Goal: Task Accomplishment & Management: Complete application form

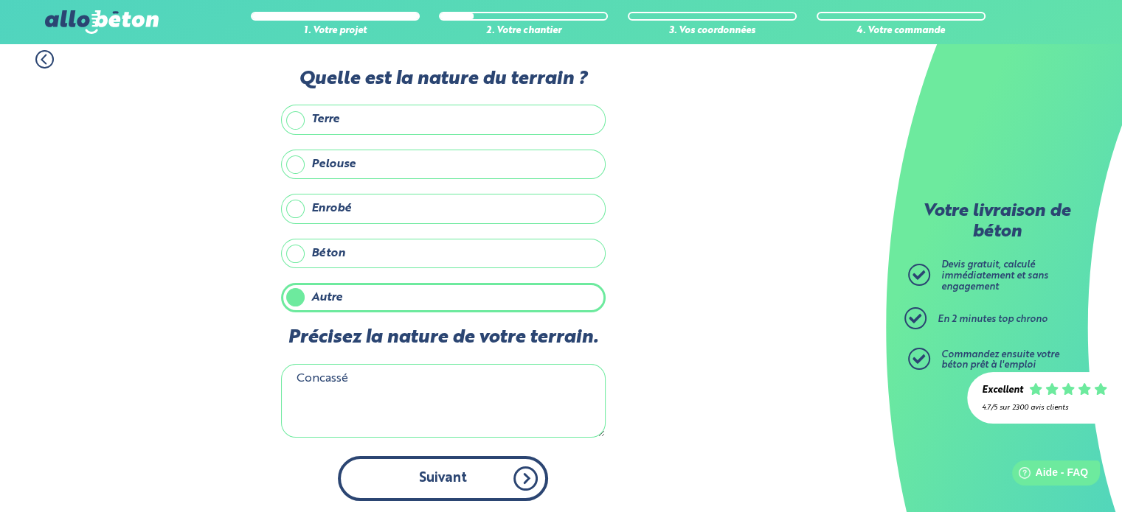
click at [428, 476] on button "Suivant" at bounding box center [443, 478] width 210 height 45
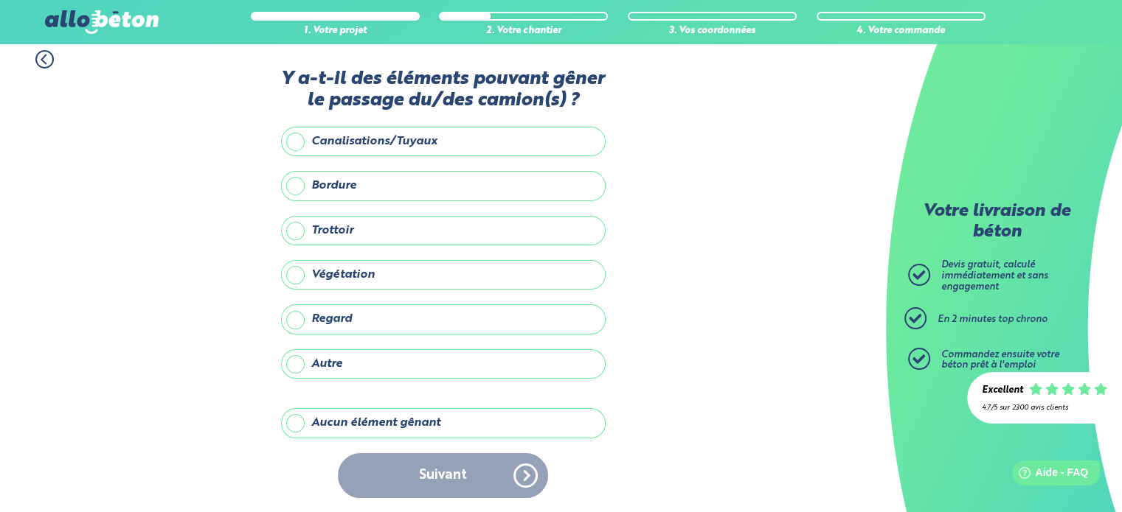
scroll to position [7, 0]
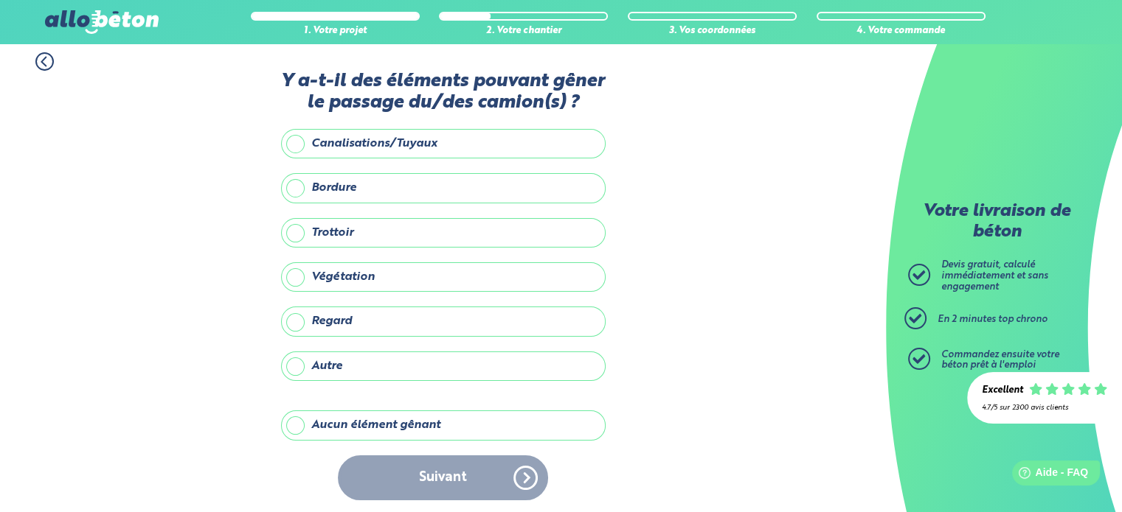
click at [341, 425] on label "Aucun élément gênant" at bounding box center [443, 425] width 324 height 29
click at [0, 0] on input "Aucun élément gênant" at bounding box center [0, 0] width 0 height 0
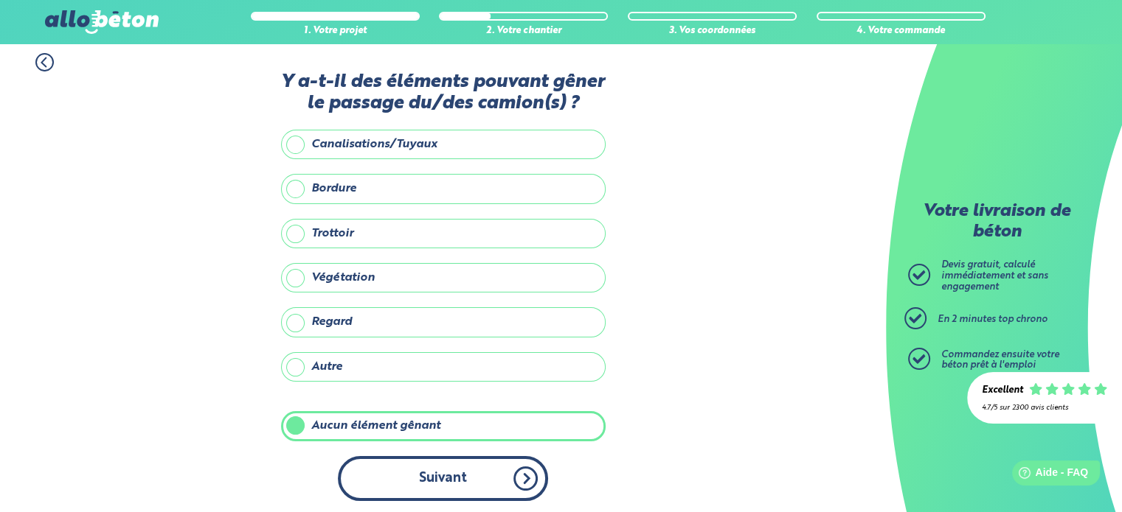
click at [445, 464] on button "Suivant" at bounding box center [443, 478] width 210 height 45
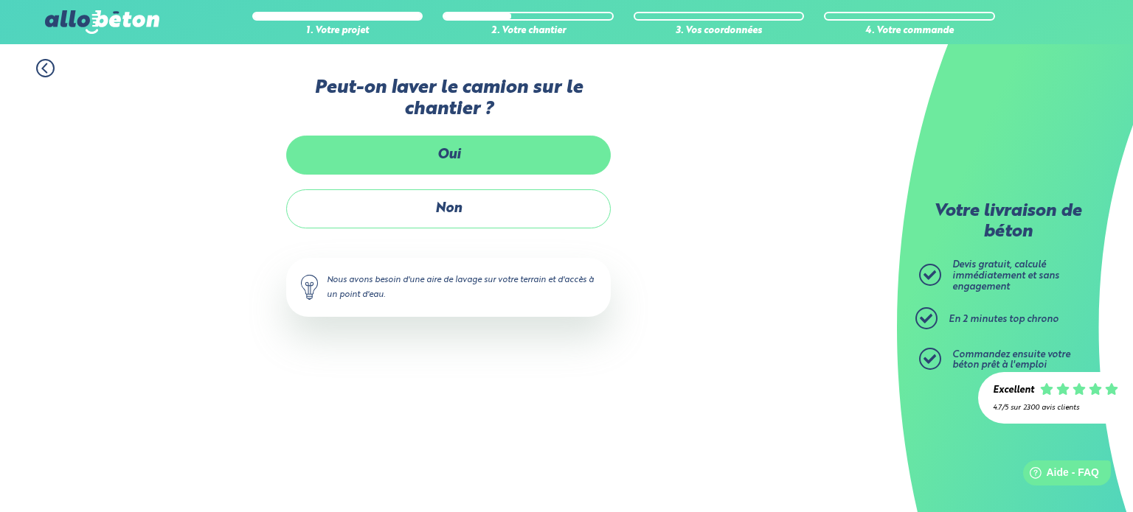
click at [453, 150] on label "Oui" at bounding box center [448, 155] width 324 height 39
click at [0, 0] on input "Oui" at bounding box center [0, 0] width 0 height 0
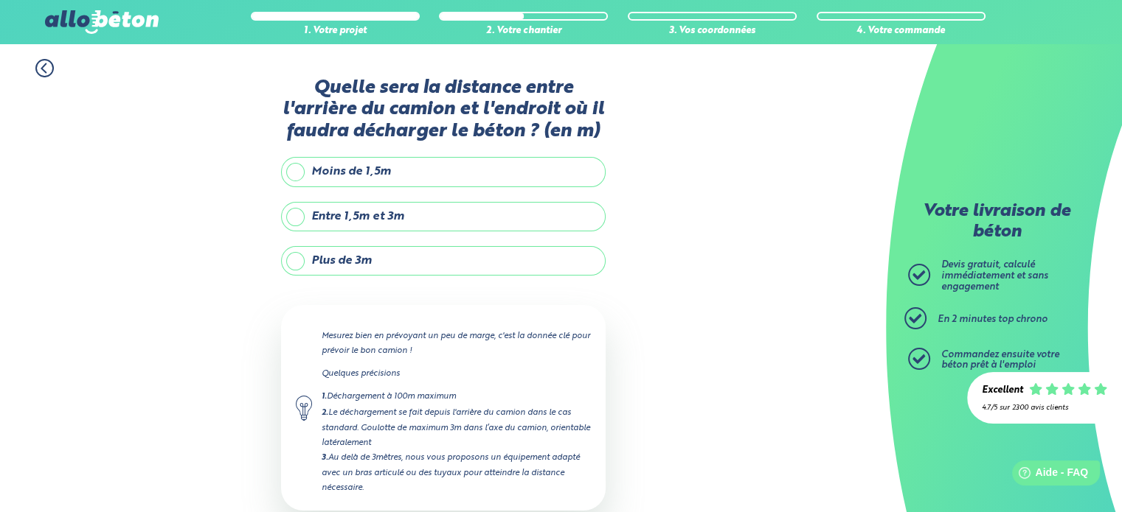
click at [296, 261] on label "Plus de 3m" at bounding box center [443, 260] width 324 height 29
click at [0, 0] on input "Plus de 3m" at bounding box center [0, 0] width 0 height 0
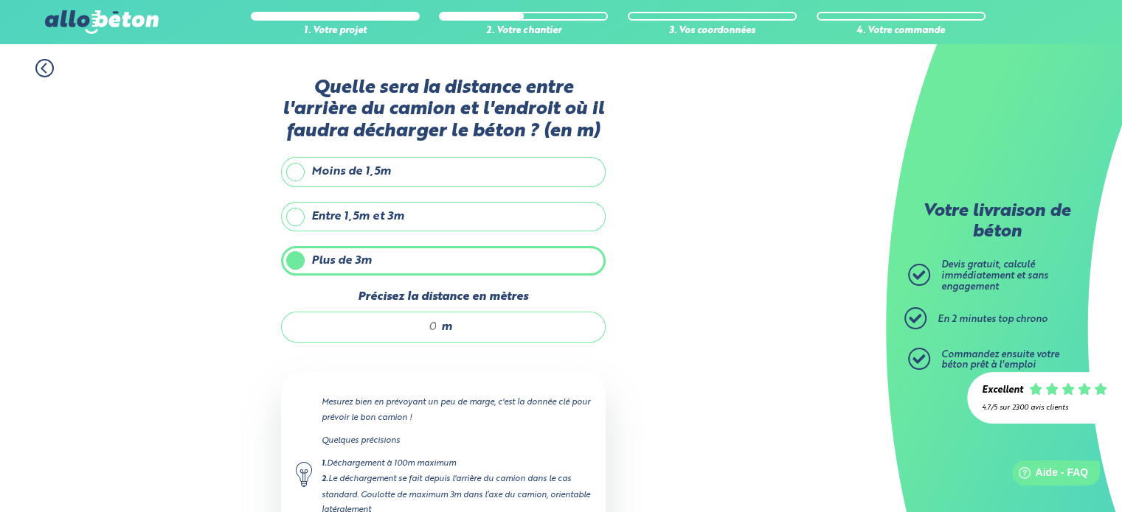
click at [438, 330] on div "m" at bounding box center [443, 327] width 324 height 31
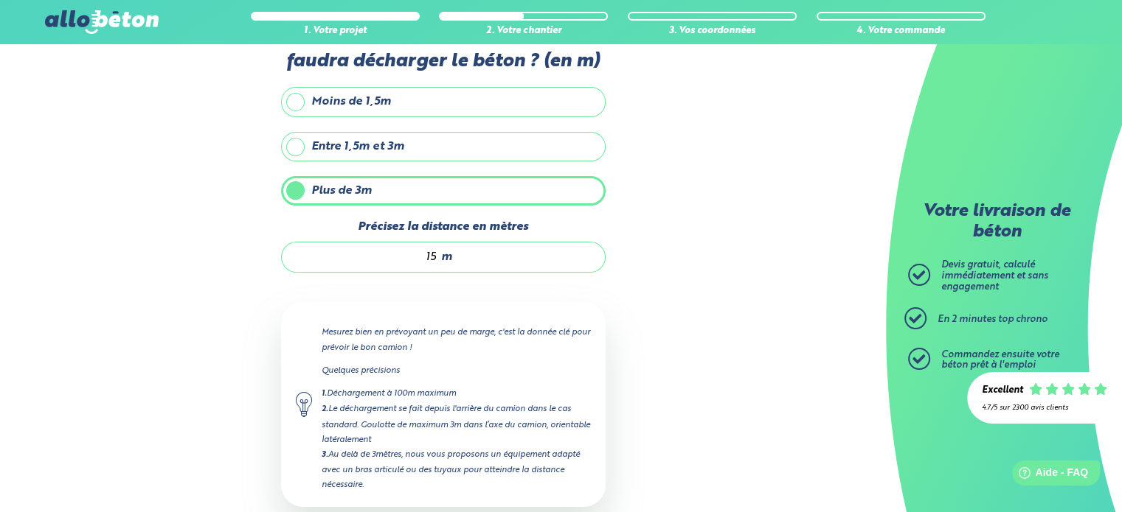
scroll to position [150, 0]
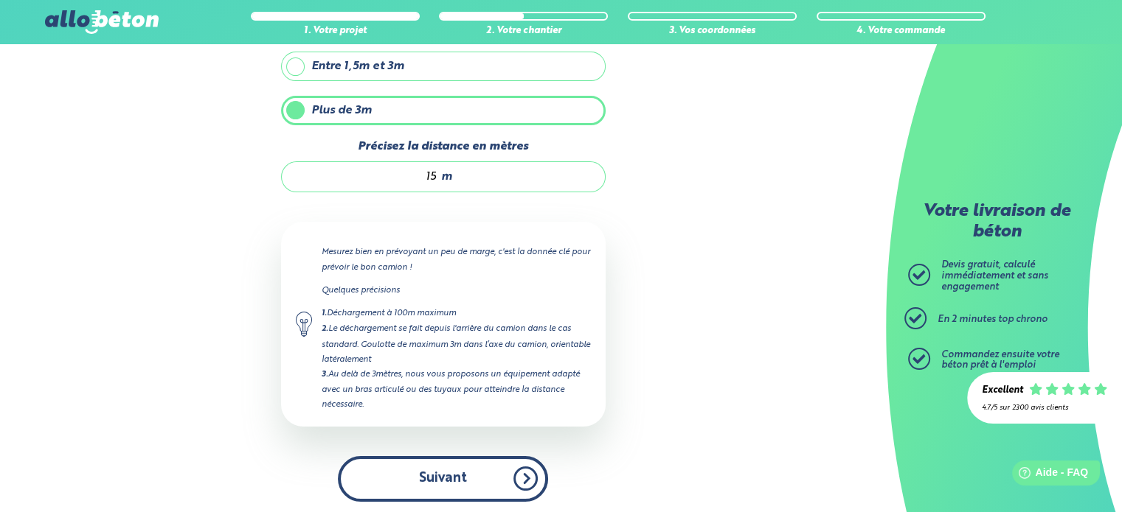
type input "15"
click at [479, 480] on button "Suivant" at bounding box center [443, 478] width 210 height 45
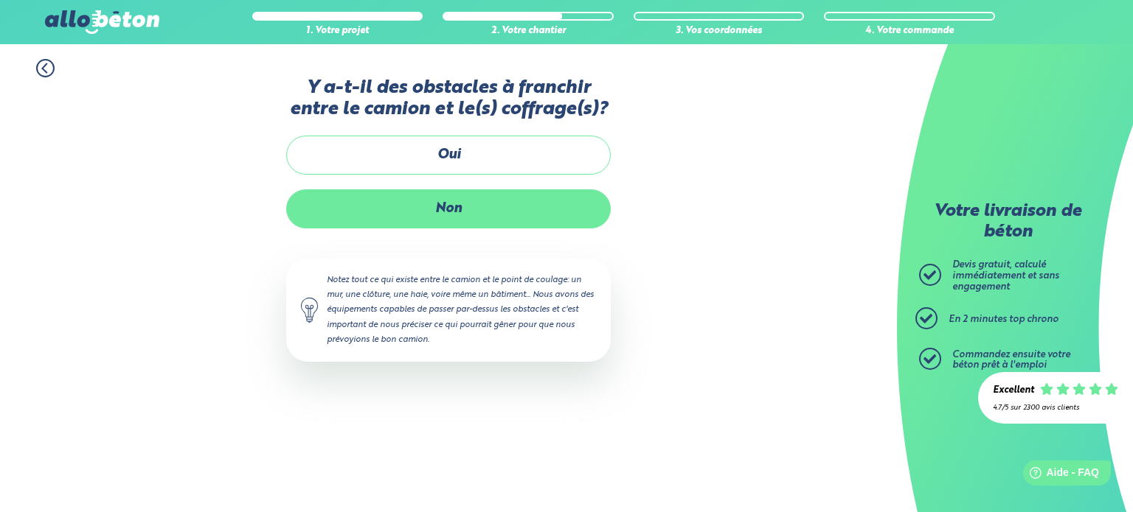
click at [466, 214] on label "Non" at bounding box center [448, 208] width 324 height 39
click at [0, 0] on input "Non" at bounding box center [0, 0] width 0 height 0
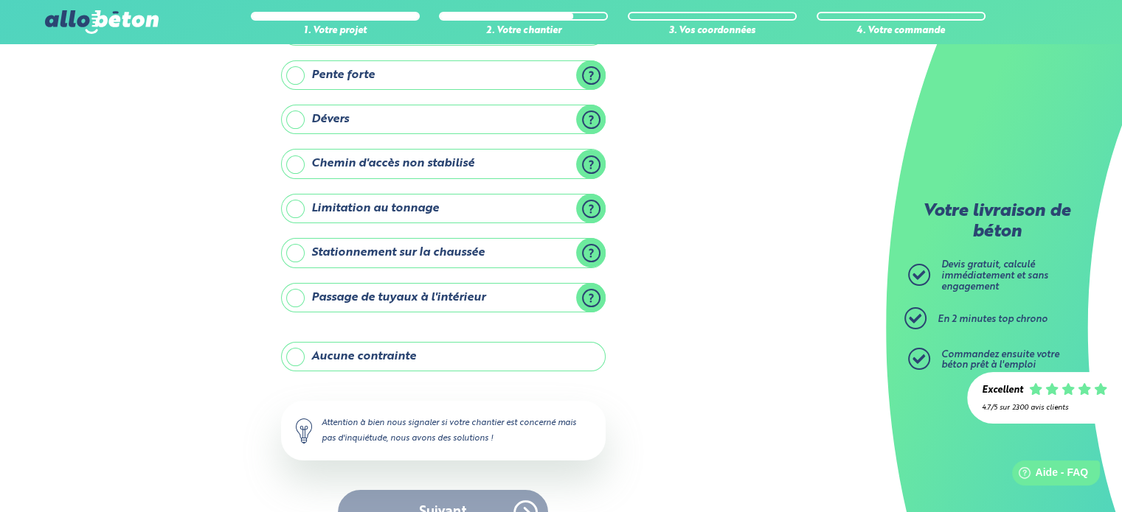
scroll to position [168, 0]
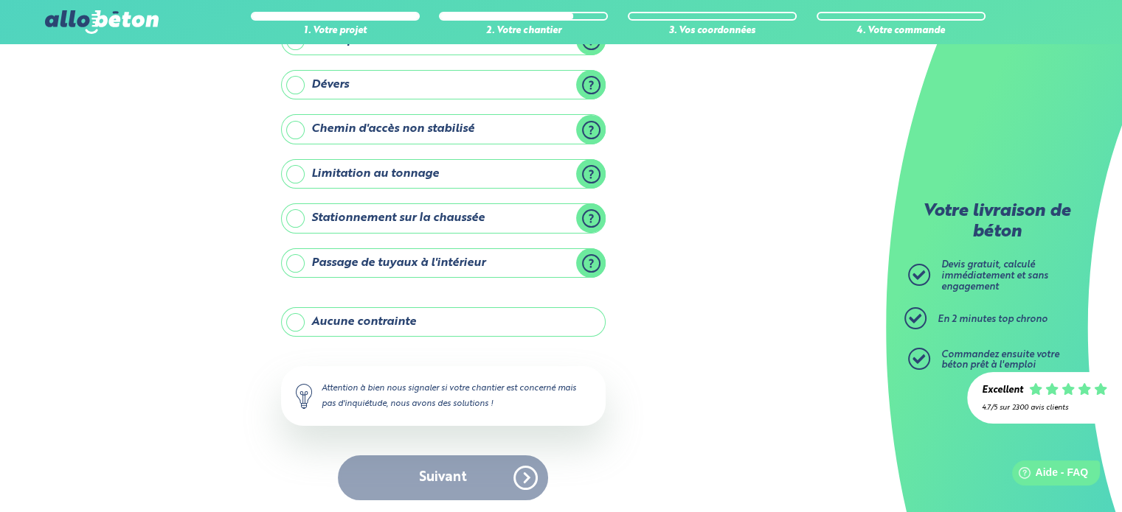
click at [316, 312] on label "Aucune contrainte" at bounding box center [443, 321] width 324 height 29
click at [0, 0] on input "Aucune contrainte" at bounding box center [0, 0] width 0 height 0
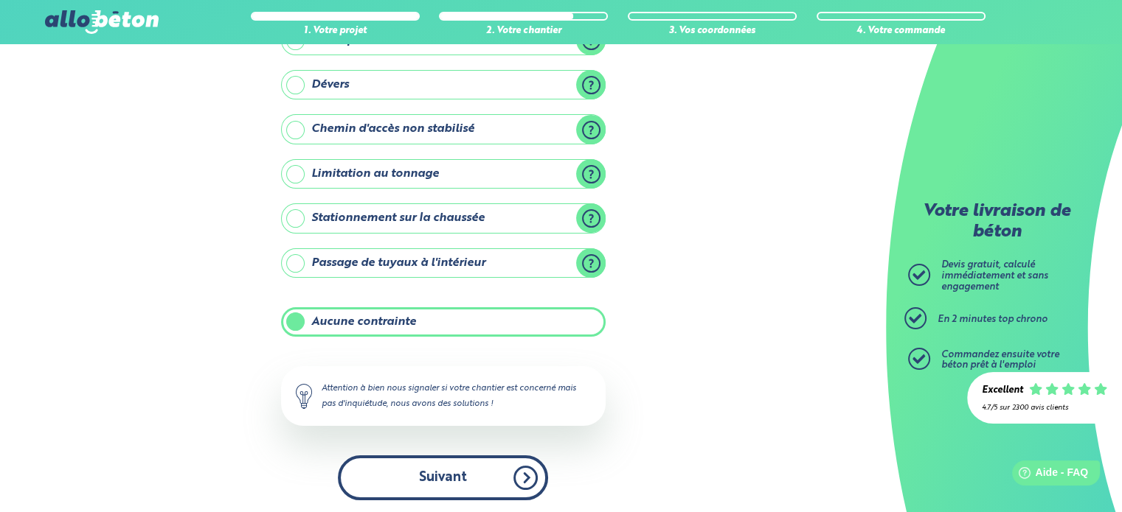
click at [431, 479] on button "Suivant" at bounding box center [443, 478] width 210 height 45
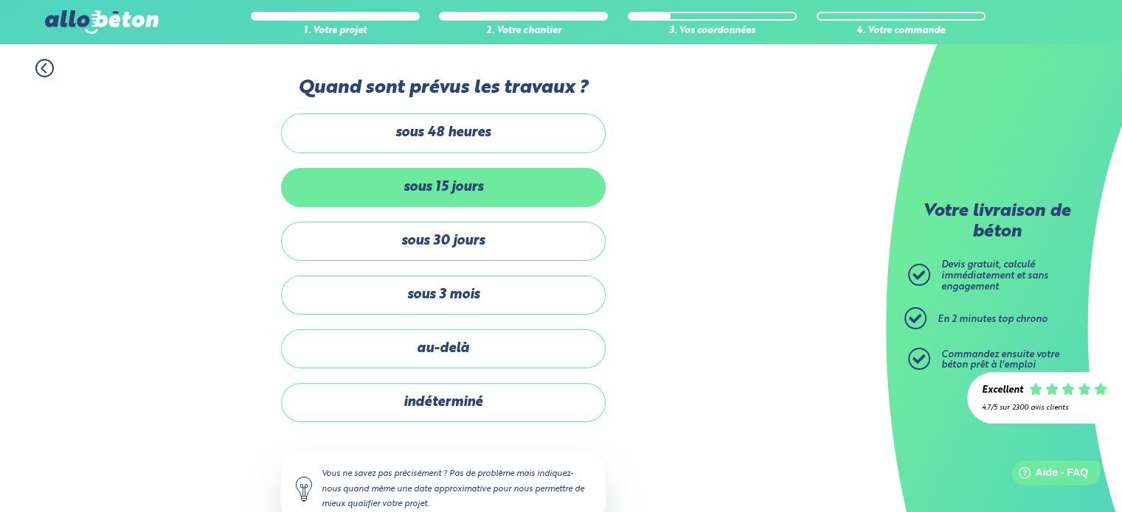
click at [474, 191] on label "sous 15 jours" at bounding box center [443, 187] width 324 height 39
click at [0, 0] on input "sous 15 jours" at bounding box center [0, 0] width 0 height 0
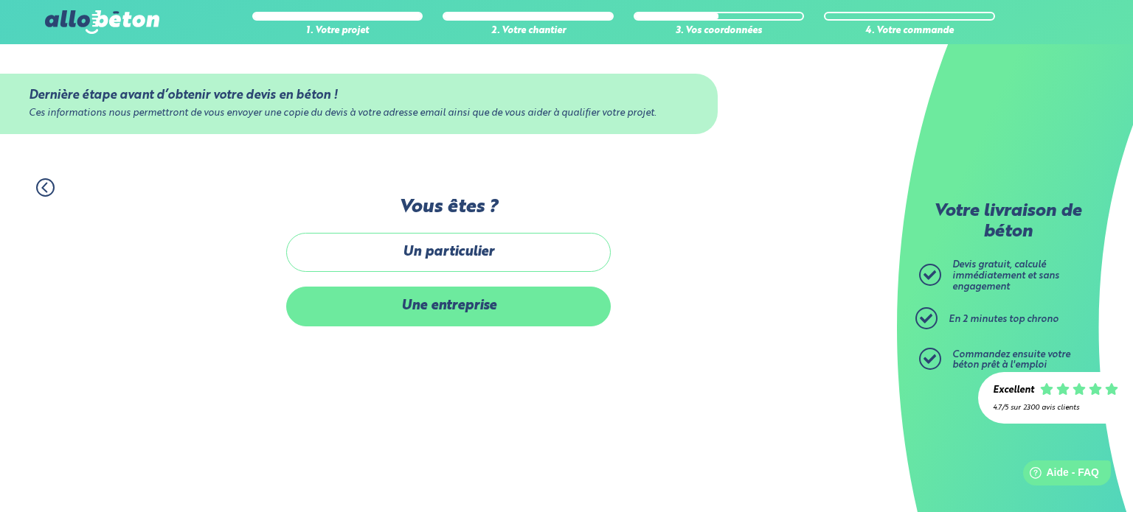
click at [468, 312] on label "Une entreprise" at bounding box center [448, 306] width 324 height 39
click at [0, 0] on input "Une entreprise" at bounding box center [0, 0] width 0 height 0
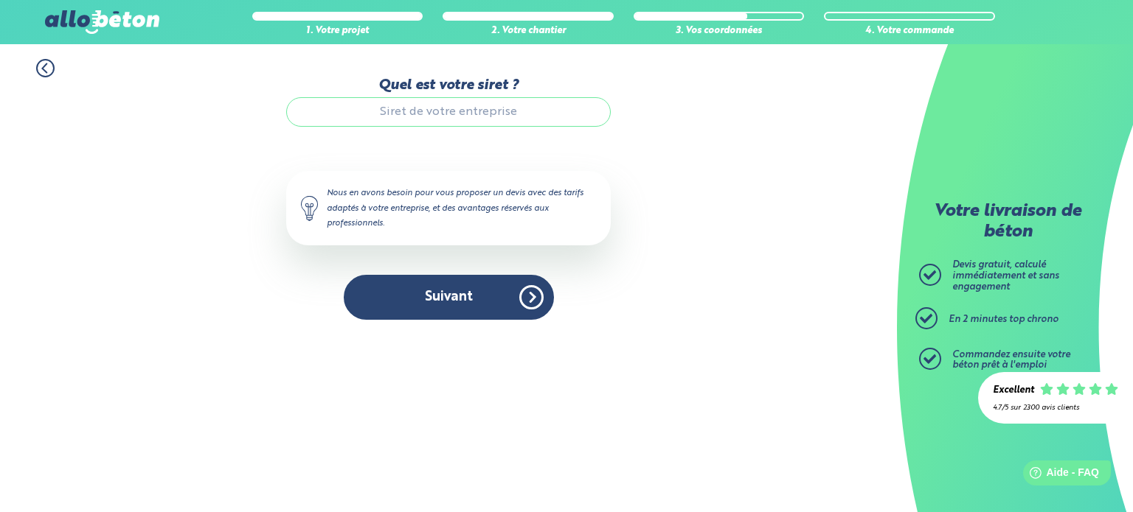
click at [508, 112] on input "Quel est votre siret ?" at bounding box center [448, 111] width 324 height 29
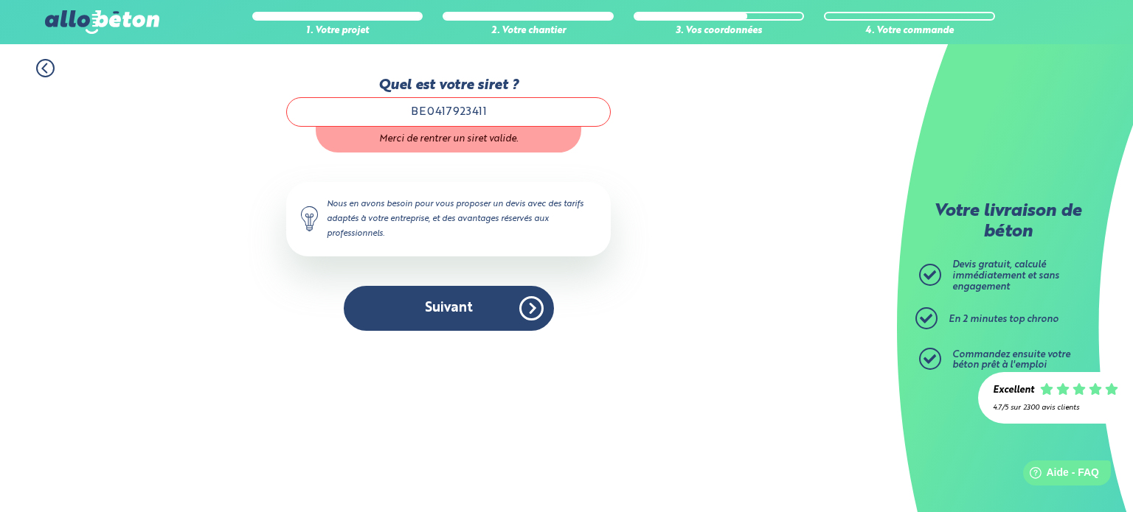
click at [433, 111] on input "BE0417923411" at bounding box center [448, 111] width 324 height 29
type input "417923411"
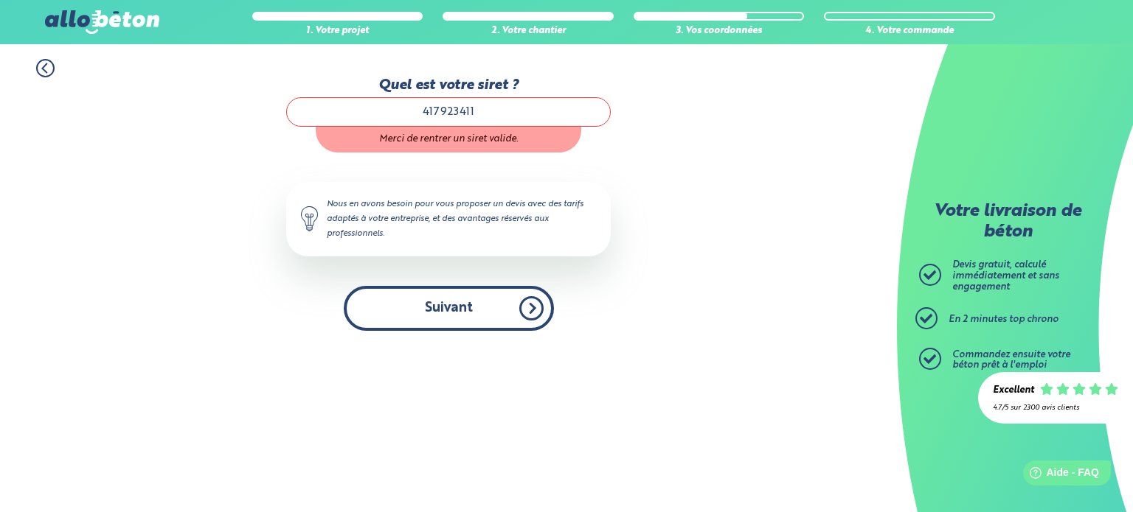
click at [443, 307] on button "Suivant" at bounding box center [449, 308] width 210 height 45
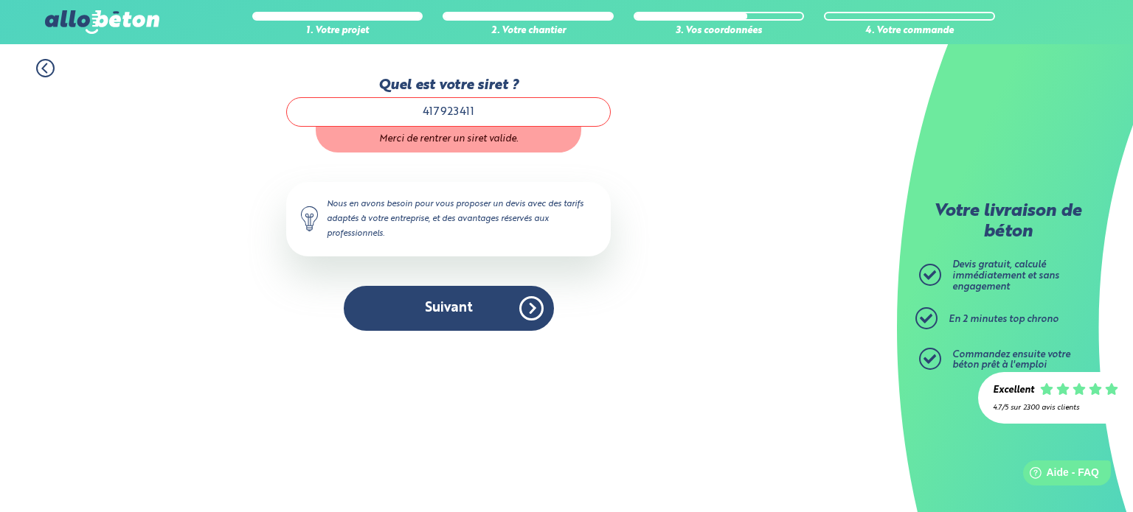
click at [41, 62] on icon at bounding box center [45, 68] width 18 height 18
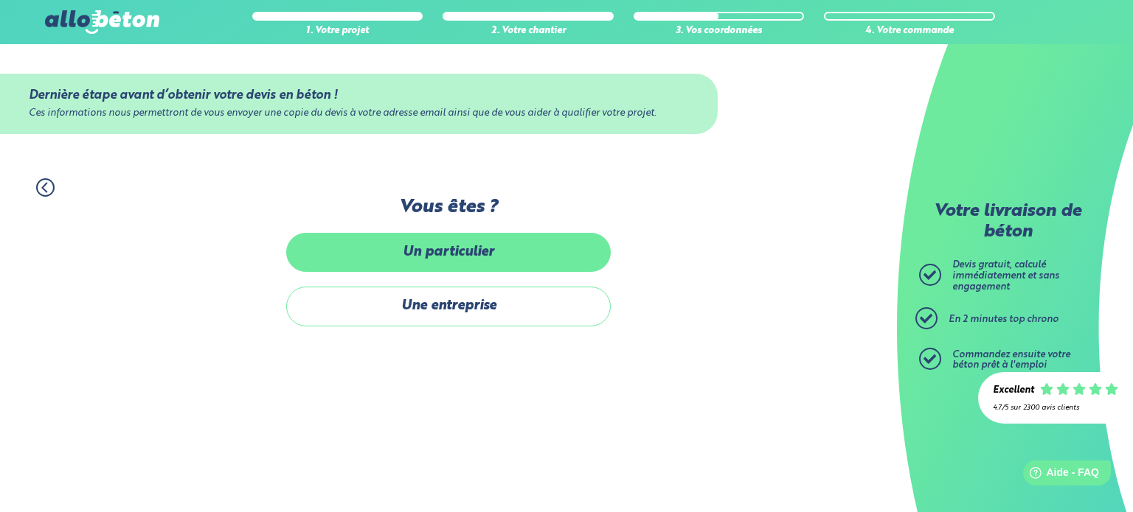
click at [460, 248] on label "Un particulier" at bounding box center [448, 252] width 324 height 39
click at [0, 0] on input "Un particulier" at bounding box center [0, 0] width 0 height 0
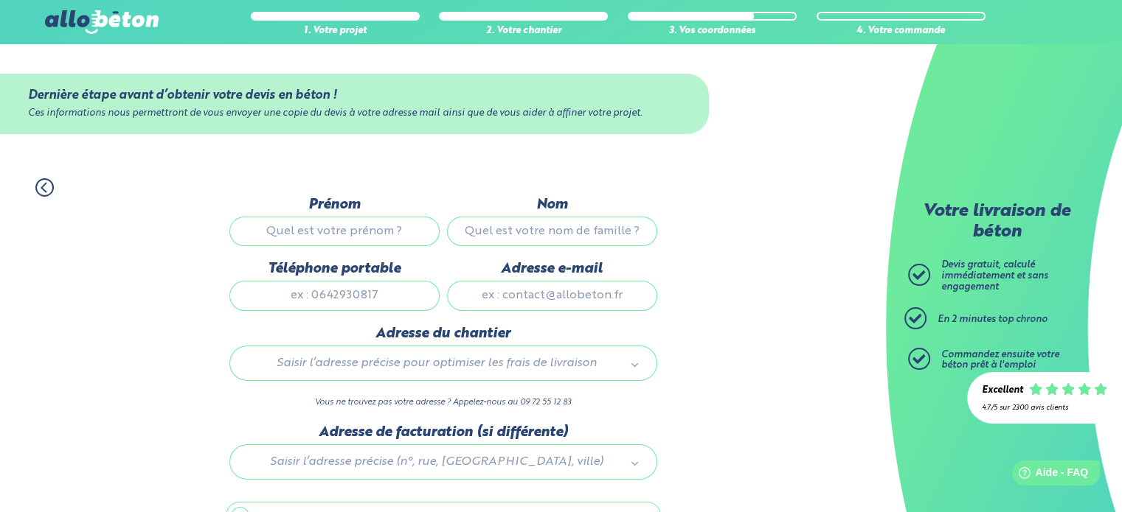
click at [364, 238] on input "Prénom" at bounding box center [334, 231] width 210 height 29
type input "Kevin"
type input "Bervoet"
type input "0491373418"
type input "kevinbervoet@hotmail.com"
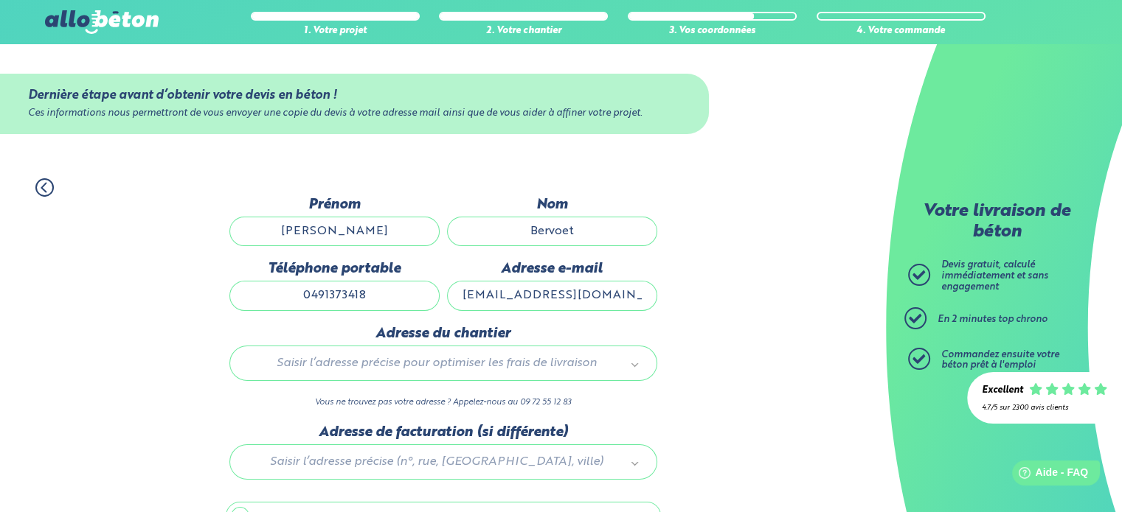
scroll to position [83, 0]
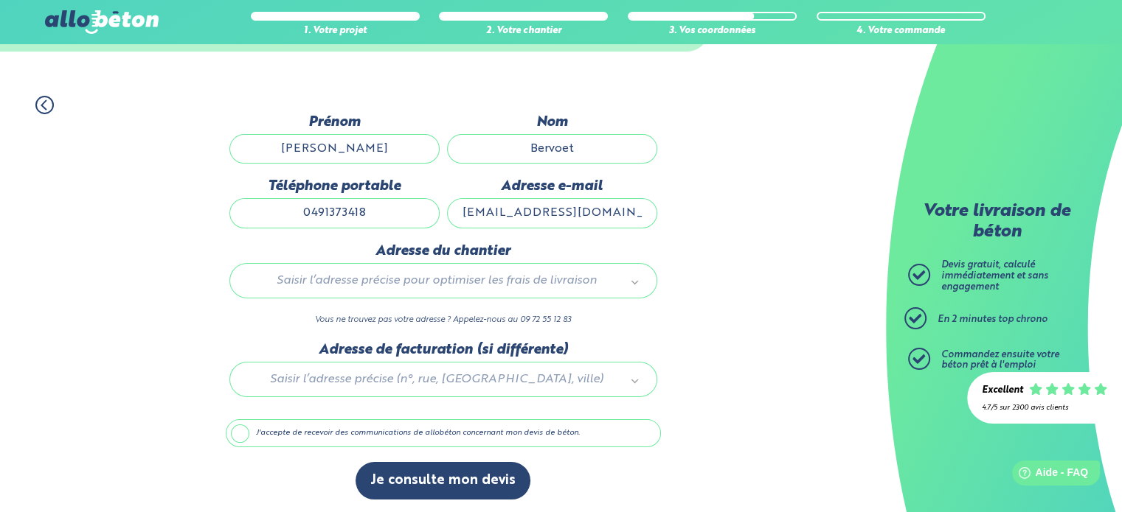
type input "Watouseweg 11"
click at [310, 213] on input "0491373418" at bounding box center [334, 212] width 210 height 29
type input "+32491373418"
type input "kevin.bervoet@vandotec.be"
paste input "2, Fossé du Vivier à pont, 08440 Lumes, France"
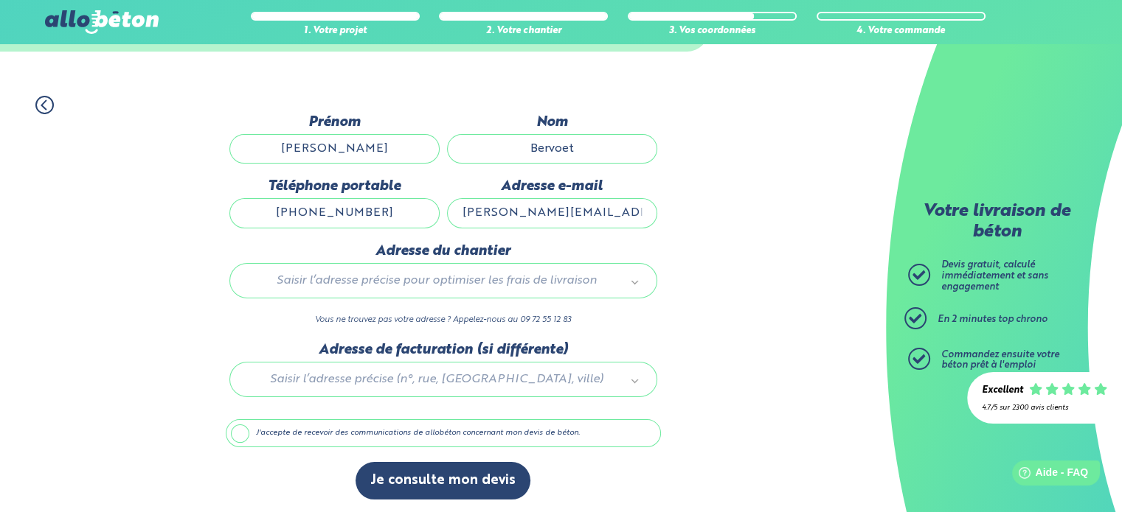
type input "2, Fossé du Vivier à pont, 08440 Lumes, France"
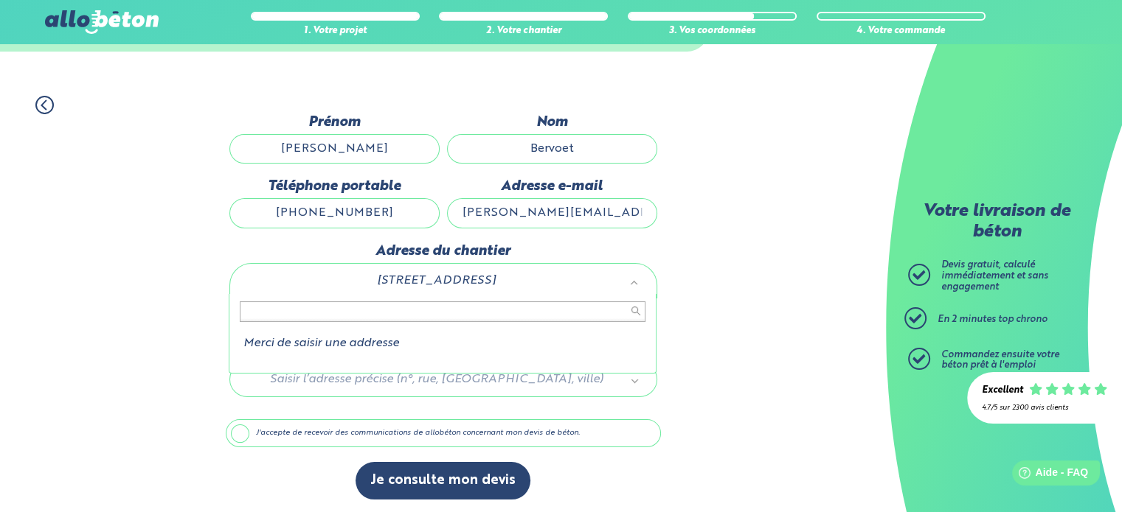
paste input "2, Fossé du Vivier à pont, 08440 Lumes, France"
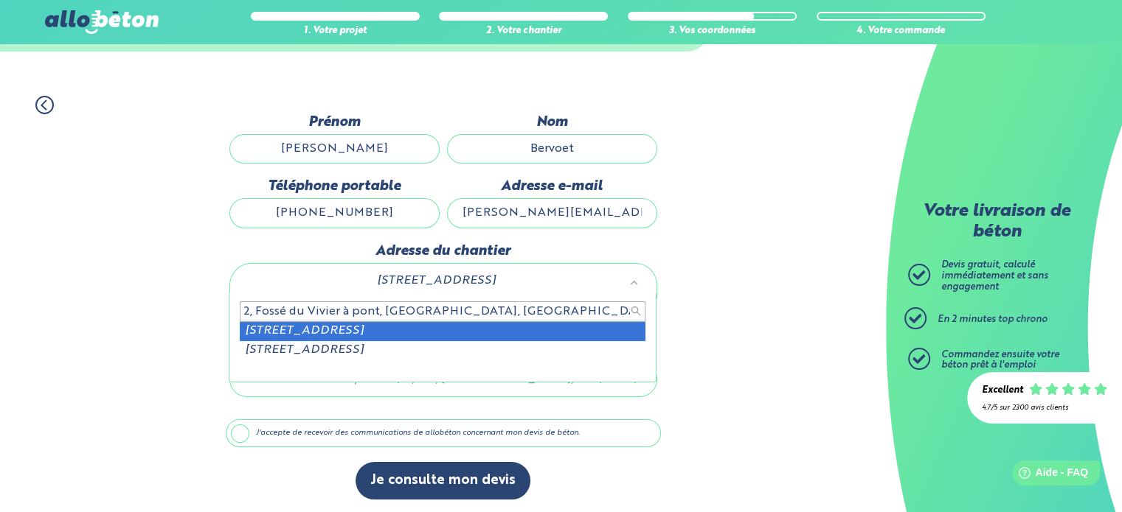
click at [401, 315] on input "2, Fossé du Vivier à pont, 08440 Lumes, France" at bounding box center [443, 312] width 406 height 21
type input "2, Fossé du Vivier à pont, 08440 Lumes, France"
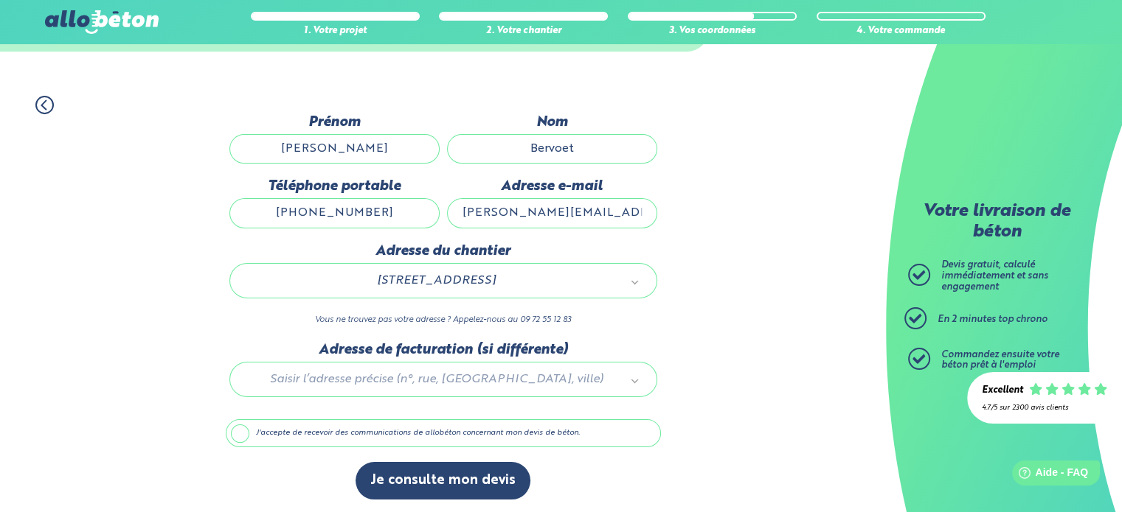
click at [463, 375] on div at bounding box center [443, 377] width 435 height 70
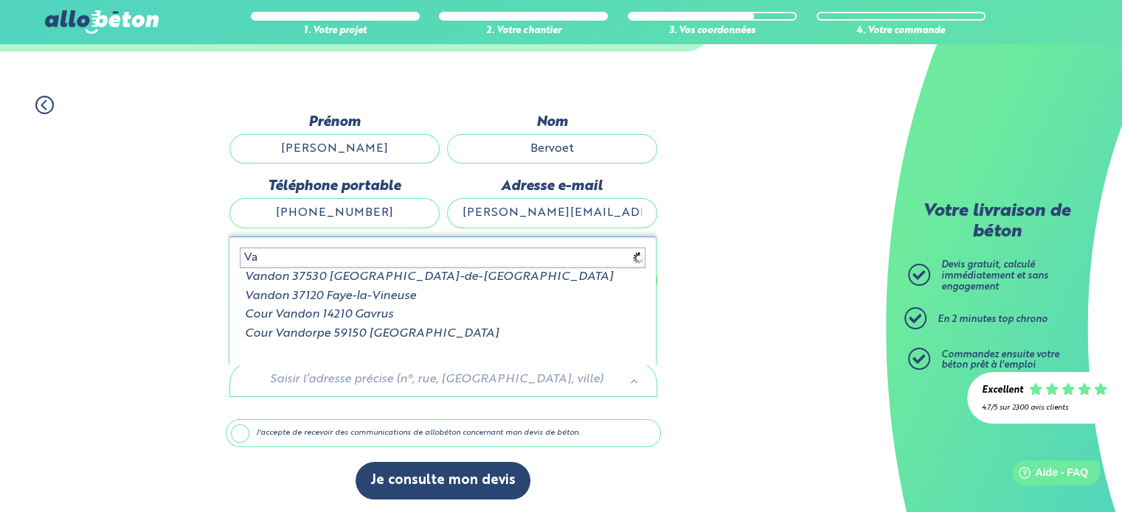
type input "V"
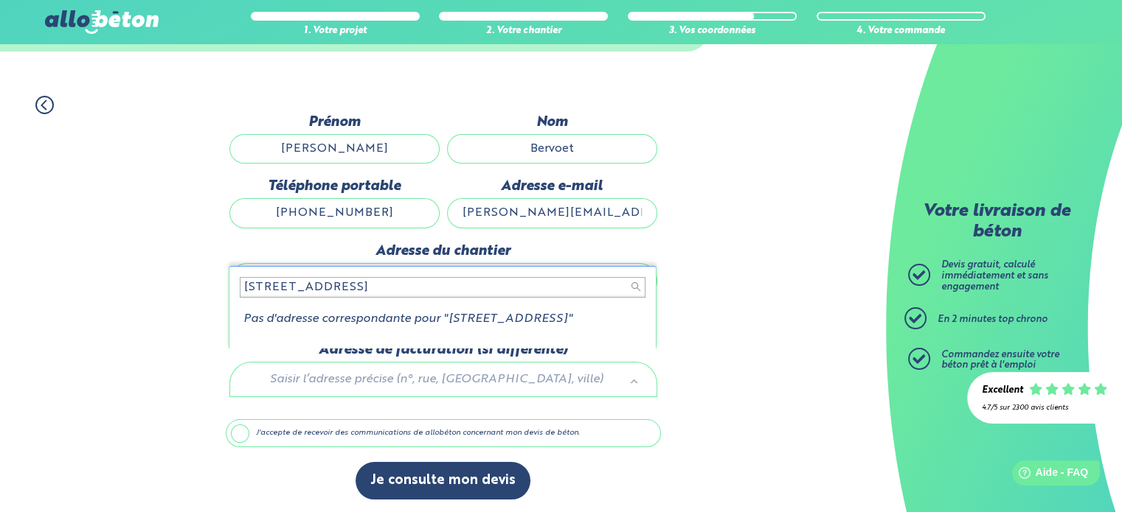
click at [242, 283] on input "Nijverheidsstraat 49 8970 Poperinge" at bounding box center [443, 287] width 406 height 21
click at [369, 283] on input "49 Nijverheidsstraat 49 8970 Poperinge" at bounding box center [443, 287] width 406 height 21
click at [475, 291] on input "49 Nijverheidsstraat 8970 Poperinge" at bounding box center [443, 287] width 406 height 21
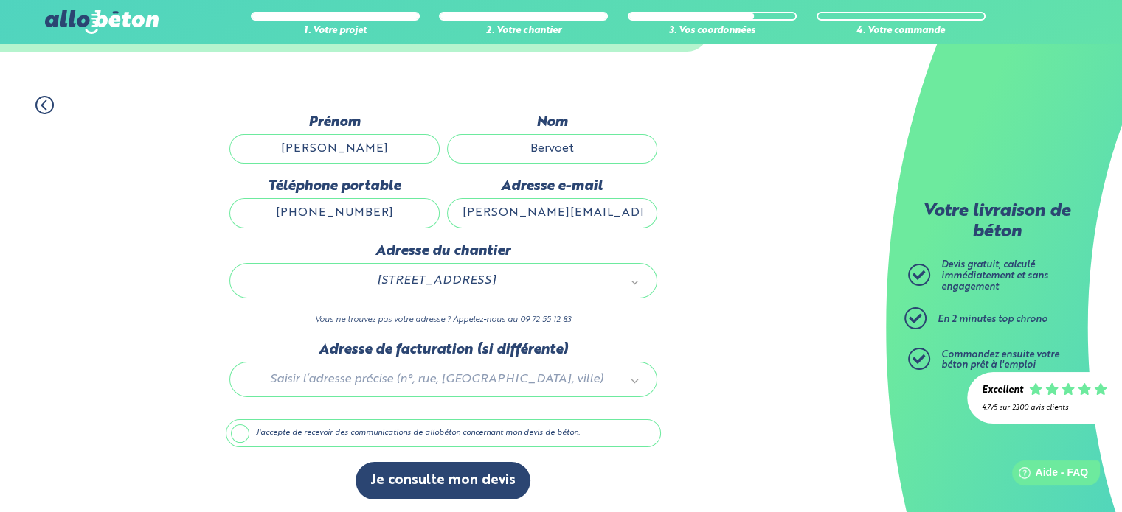
drag, startPoint x: 524, startPoint y: 274, endPoint x: 265, endPoint y: 272, distance: 258.1
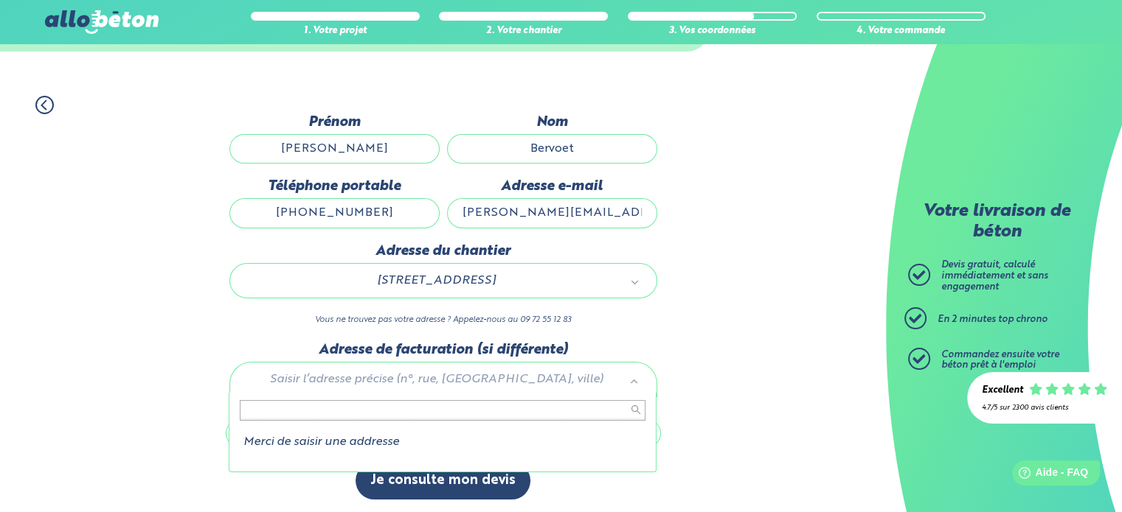
paste input "2, Fossé du Vivier à pont, 08440 Lumes, France"
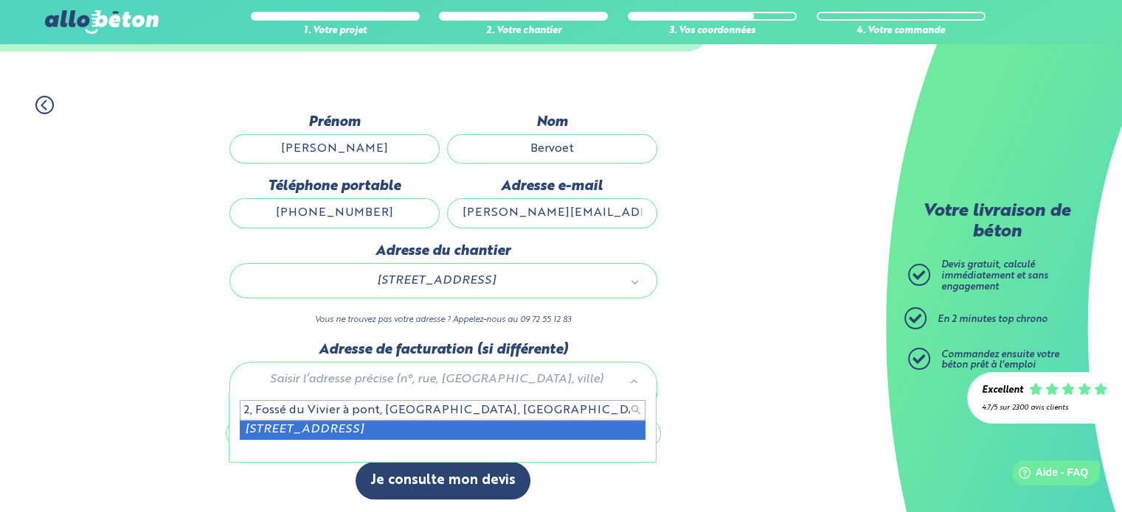
type input "2, Fossé du Vivier à pont, 08440 Lumes, France"
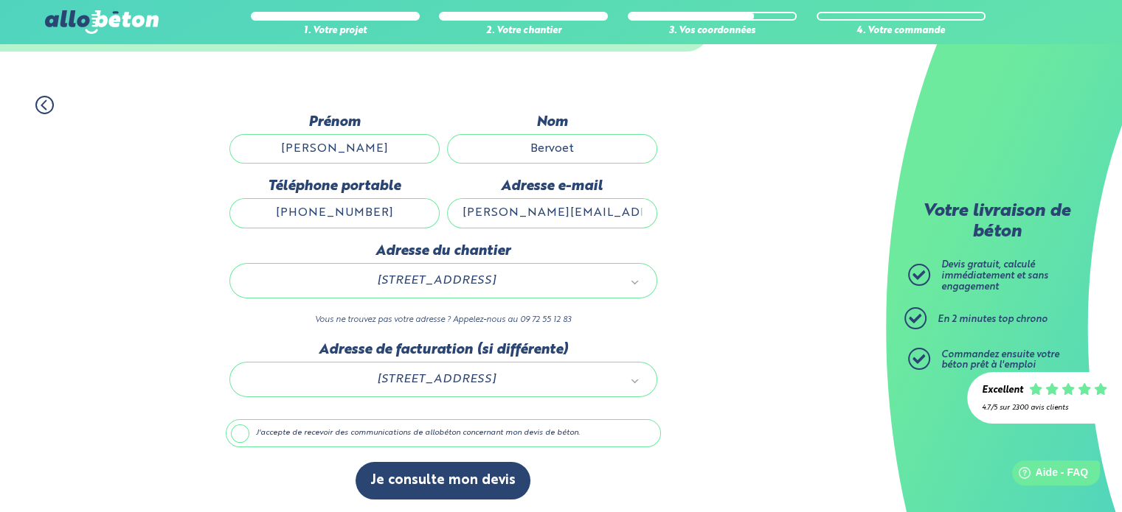
click at [236, 428] on label "J'accepte de recevoir des communications de allobéton concernant mon devis de b…" at bounding box center [443, 434] width 435 height 28
click at [0, 0] on input "J'accepte de recevoir des communications de allobéton concernant mon devis de b…" at bounding box center [0, 0] width 0 height 0
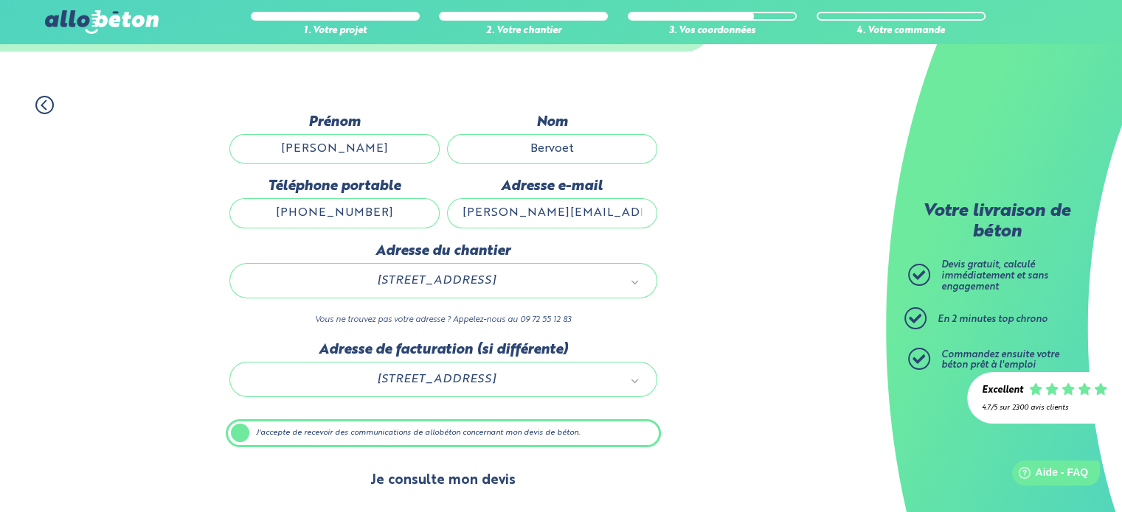
click at [450, 477] on button "Je consulte mon devis" at bounding box center [442, 481] width 175 height 38
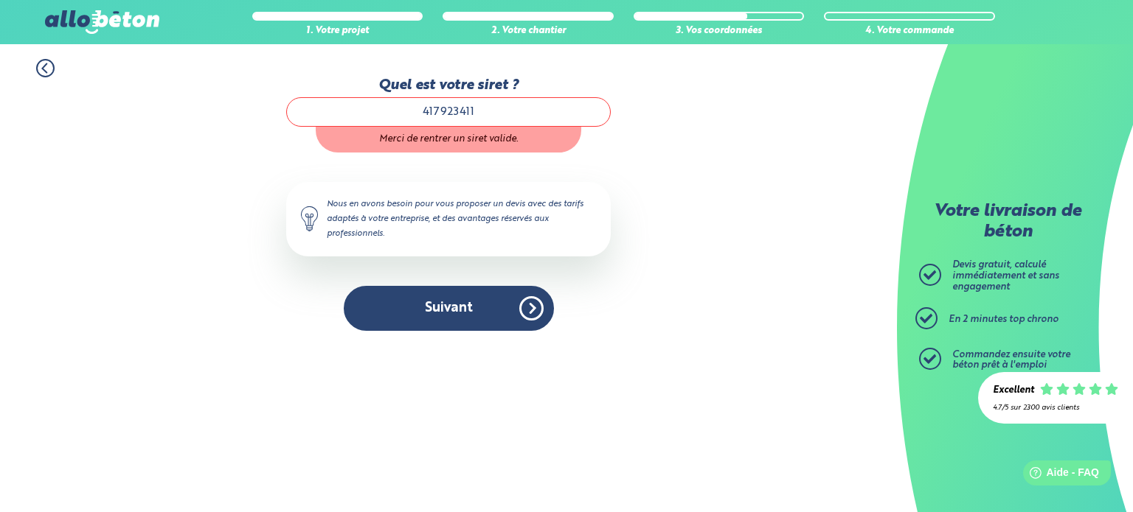
click at [422, 108] on input "417923411" at bounding box center [448, 111] width 324 height 29
click at [42, 69] on icon at bounding box center [44, 68] width 4 height 9
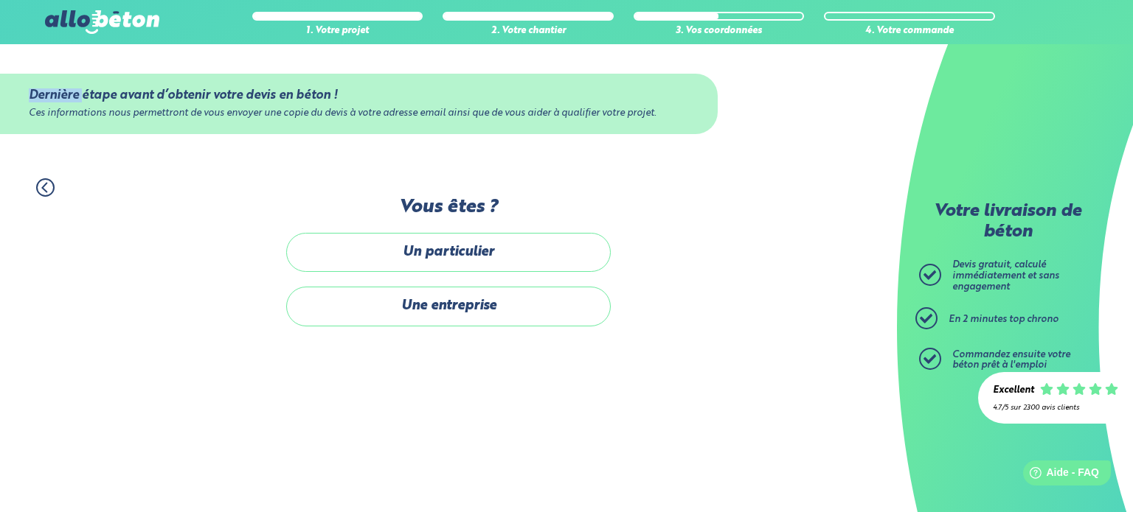
click at [42, 69] on div "Dernière étape avant d’obtenir votre devis en béton ! Ces informations nous per…" at bounding box center [448, 103] width 897 height 119
click at [46, 67] on div "Dernière étape avant d’obtenir votre devis en béton ! Ces informations nous per…" at bounding box center [448, 103] width 897 height 119
click at [52, 184] on icon at bounding box center [45, 187] width 18 height 18
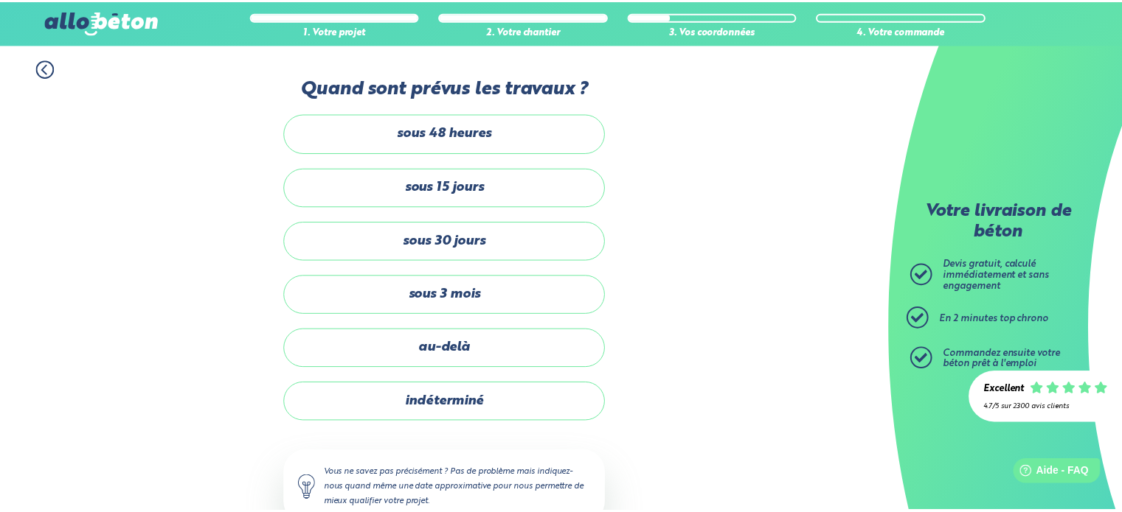
scroll to position [41, 0]
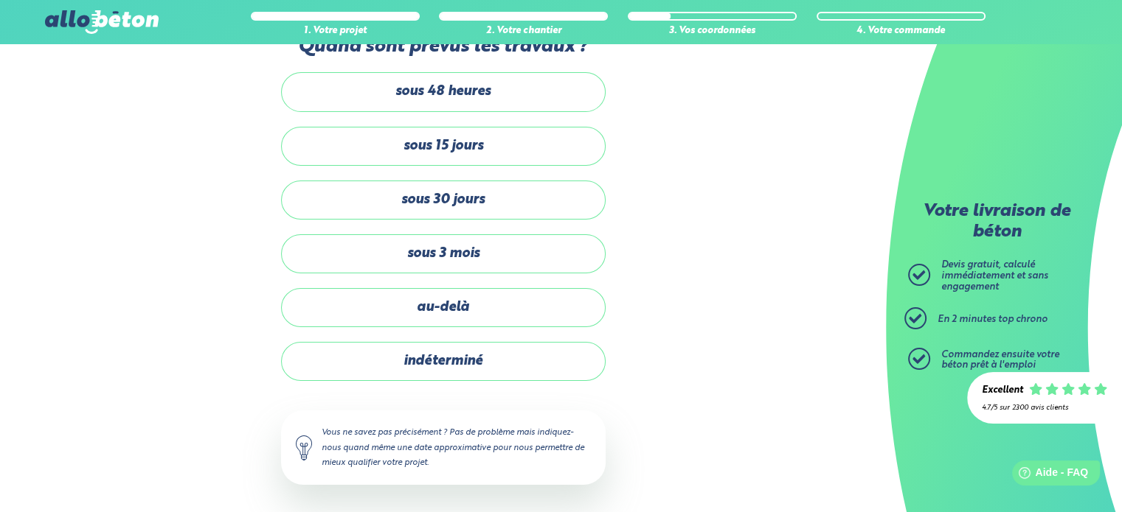
click at [51, 184] on div "1. Votre projet 2. Votre chantier 3. Vos coordonnées 4. Votre commande Quand so…" at bounding box center [443, 259] width 886 height 512
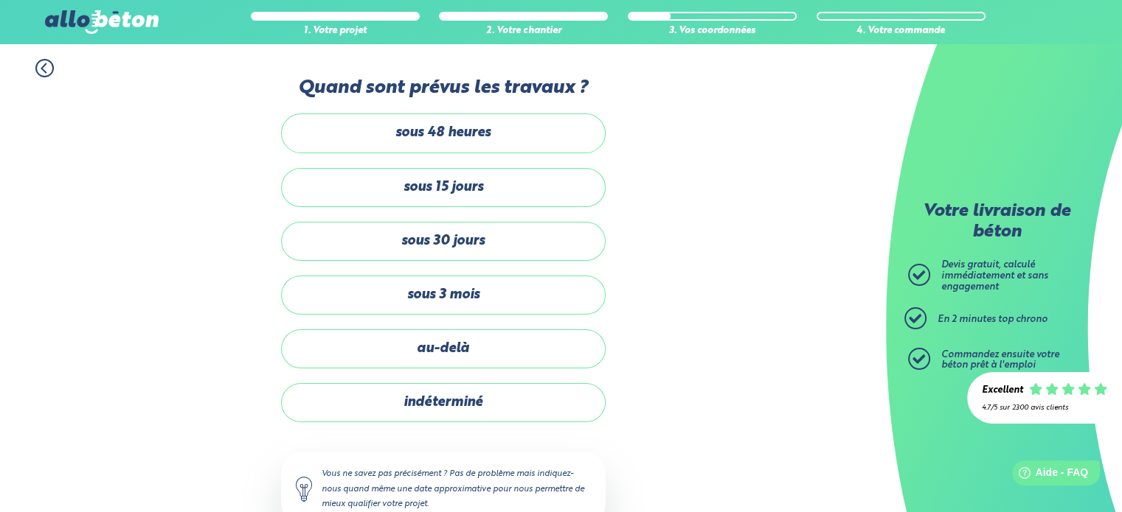
click at [49, 75] on circle at bounding box center [44, 68] width 17 height 17
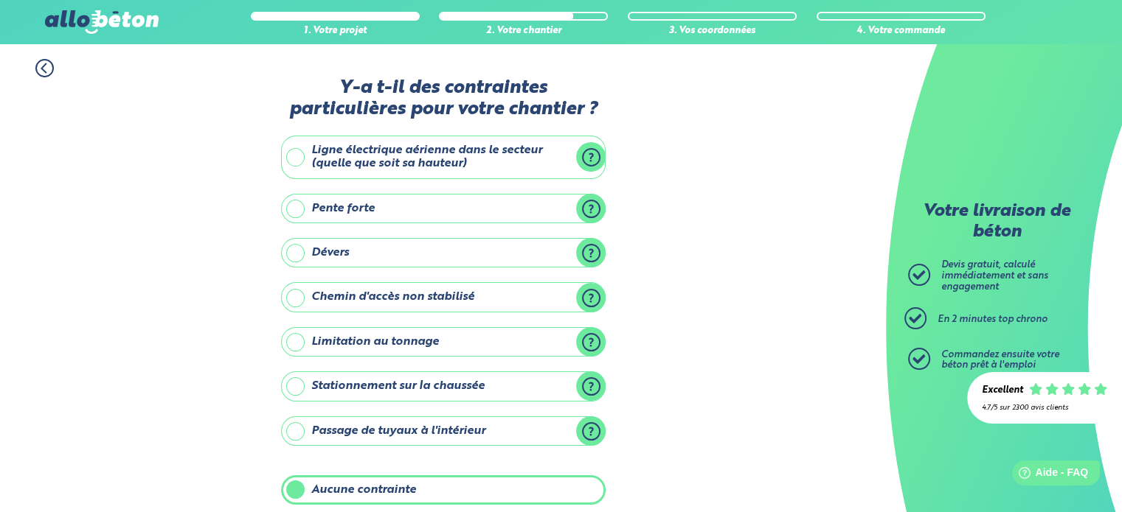
click at [44, 80] on div "1. Votre projet 2. Votre chantier 3. Vos coordonnées 4. Votre commande Y-a t-il…" at bounding box center [443, 363] width 886 height 639
click at [46, 69] on icon at bounding box center [44, 68] width 18 height 18
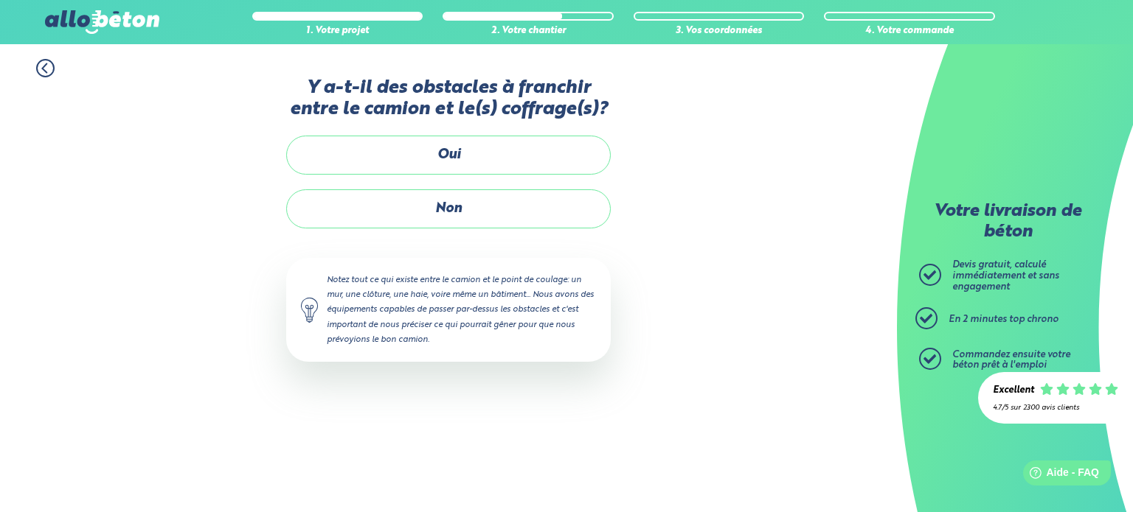
click at [44, 63] on icon at bounding box center [45, 68] width 18 height 18
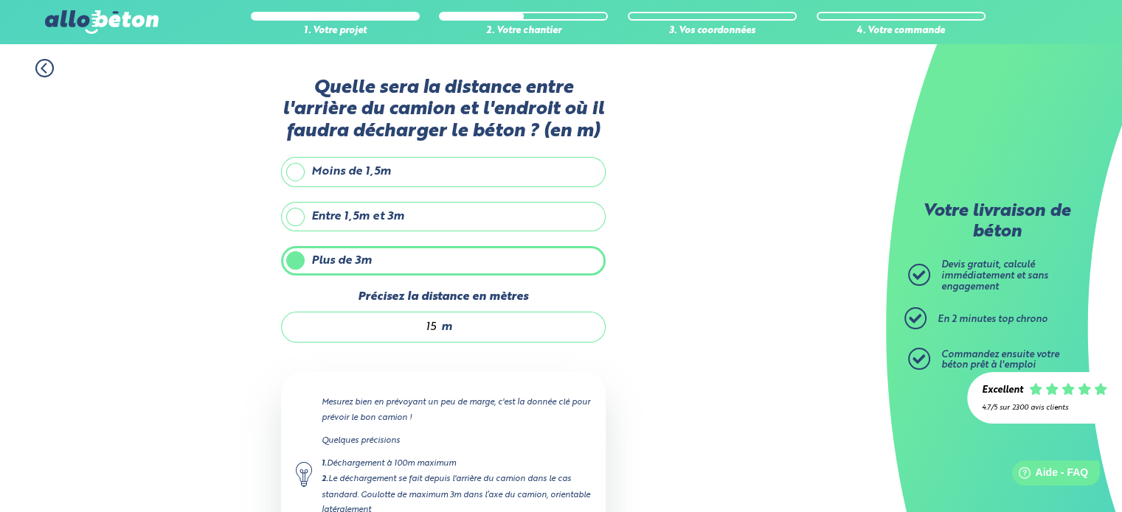
click at [44, 68] on icon at bounding box center [44, 68] width 18 height 18
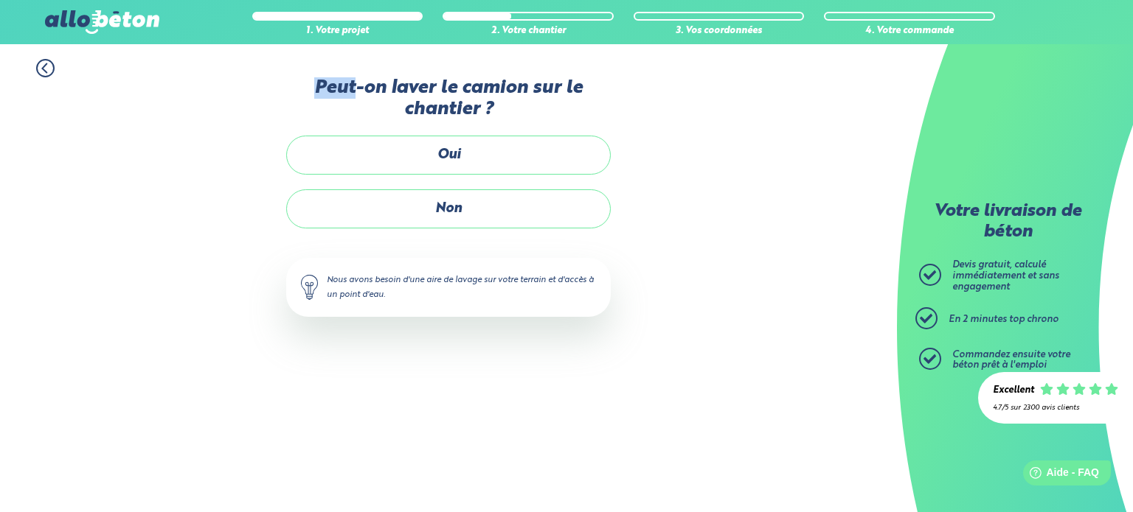
click at [44, 68] on icon at bounding box center [45, 68] width 18 height 18
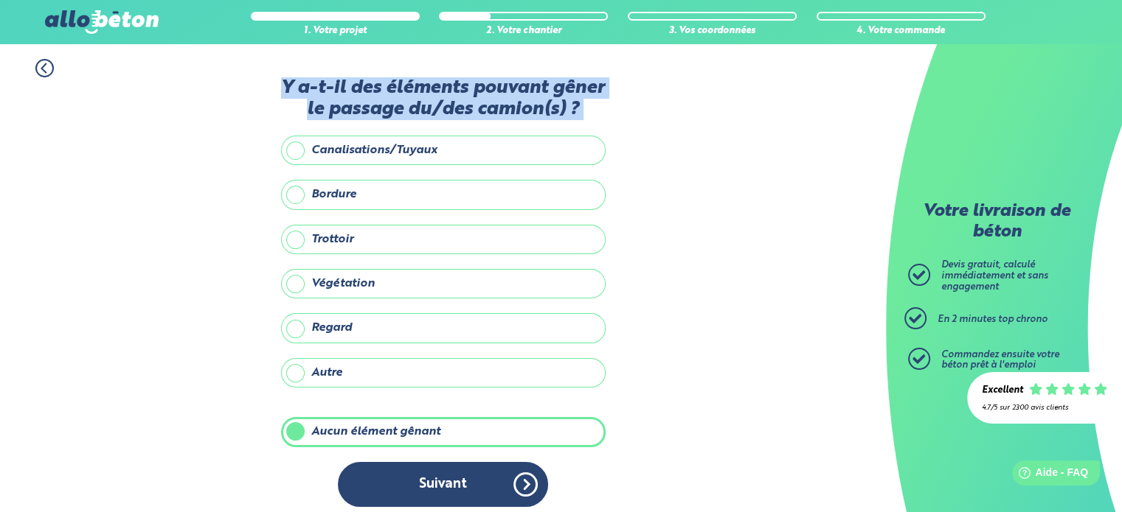
click at [44, 68] on icon at bounding box center [44, 68] width 18 height 18
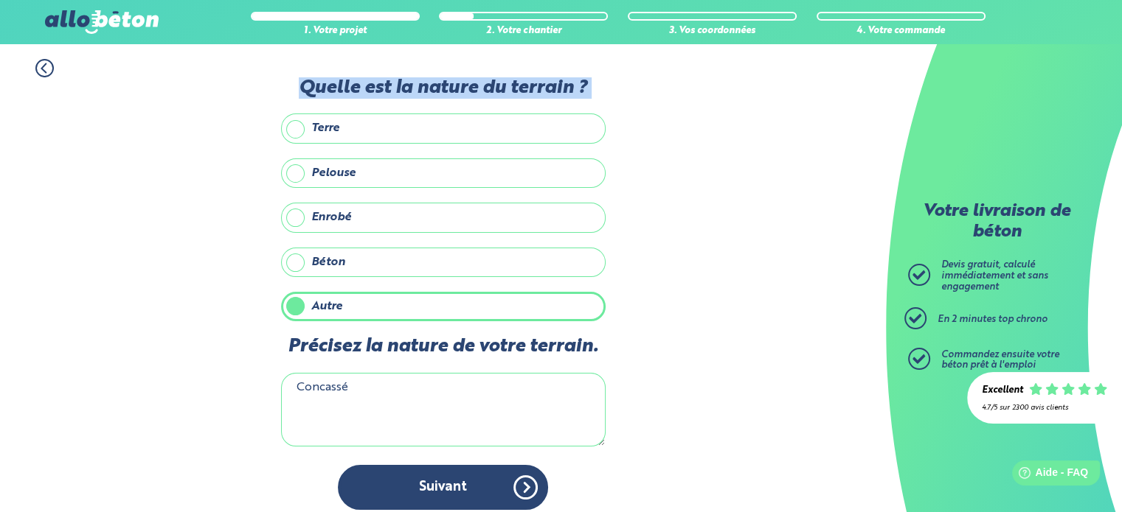
click at [44, 68] on icon at bounding box center [44, 68] width 18 height 18
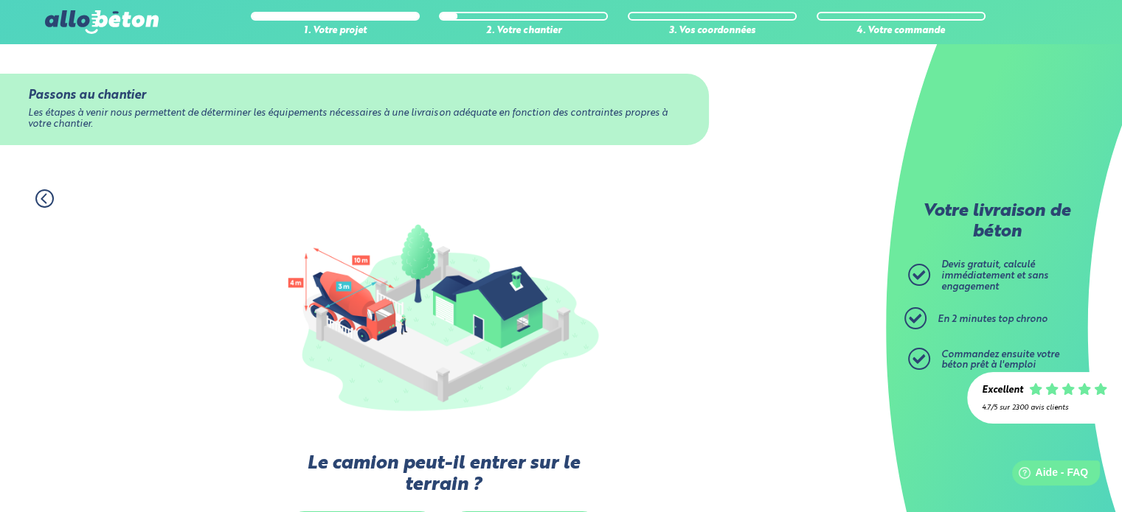
click at [44, 195] on icon at bounding box center [43, 198] width 4 height 9
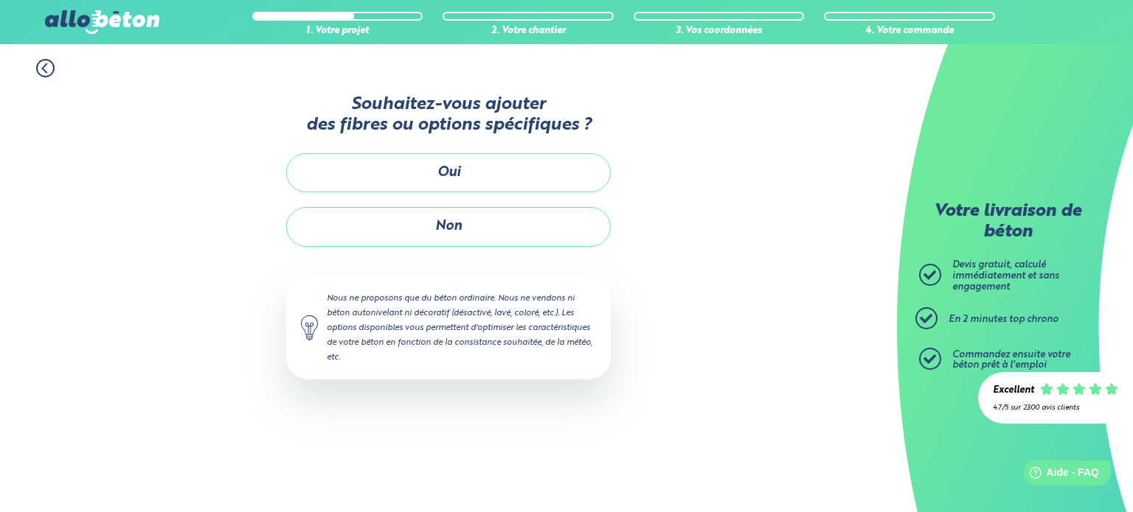
click at [44, 67] on icon at bounding box center [44, 68] width 4 height 9
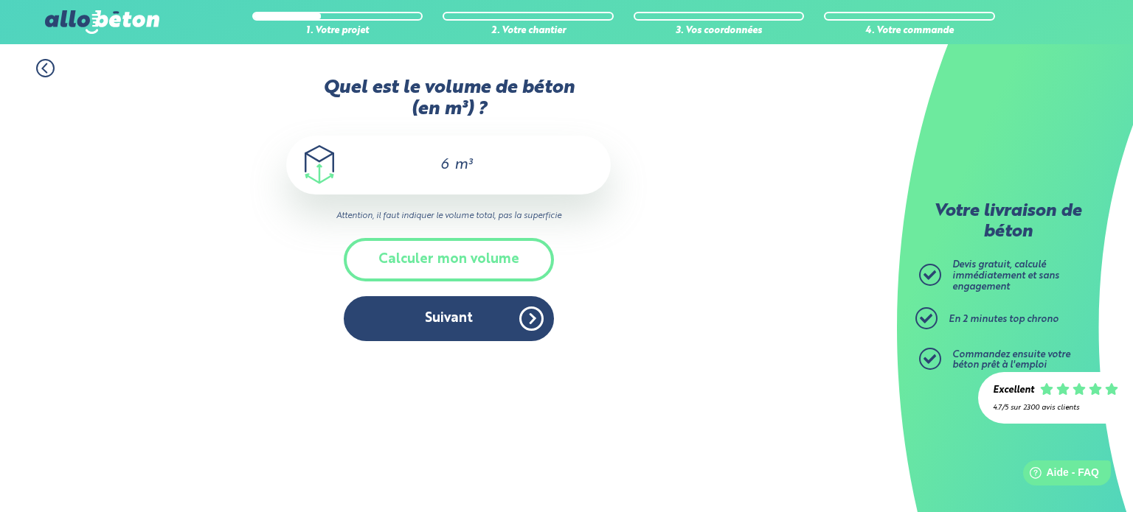
click at [44, 67] on icon at bounding box center [44, 68] width 4 height 9
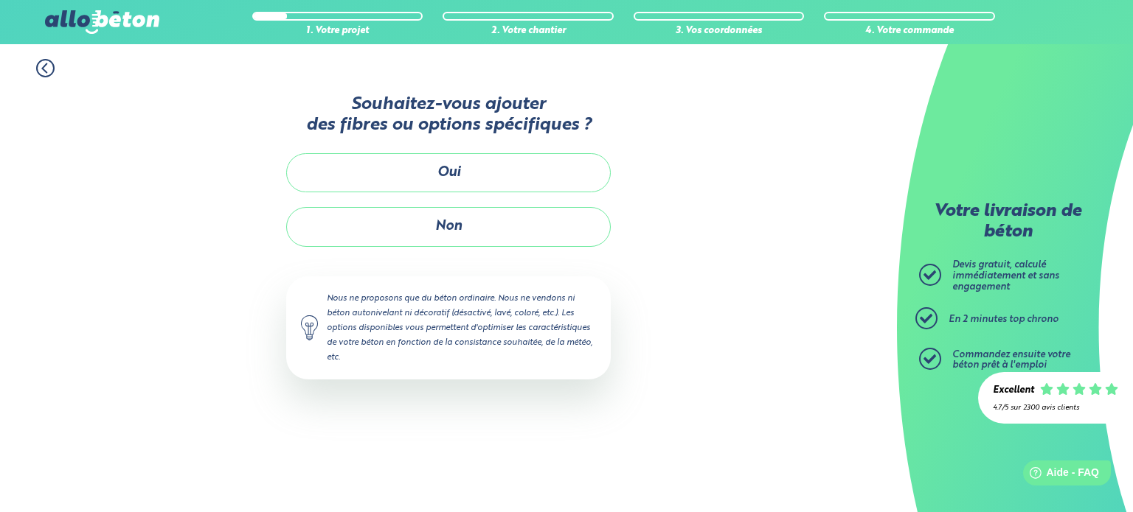
click at [45, 69] on icon at bounding box center [45, 68] width 18 height 18
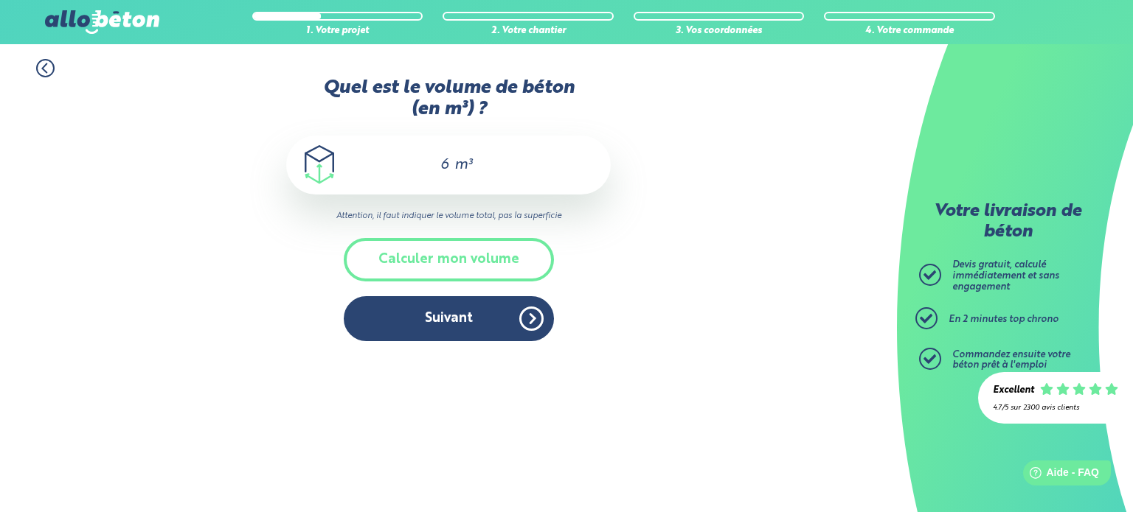
click at [45, 66] on icon at bounding box center [45, 68] width 18 height 18
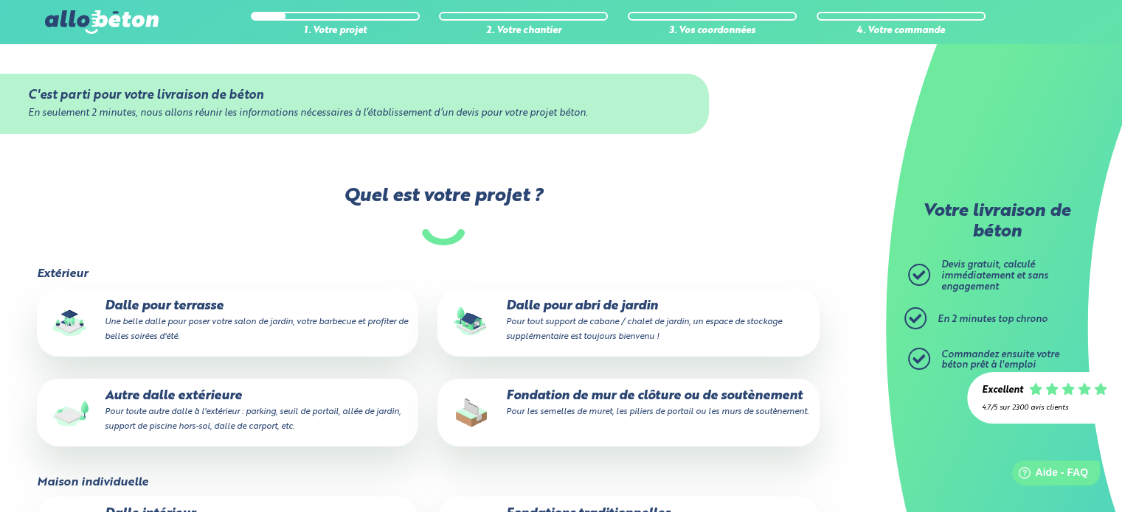
scroll to position [183, 0]
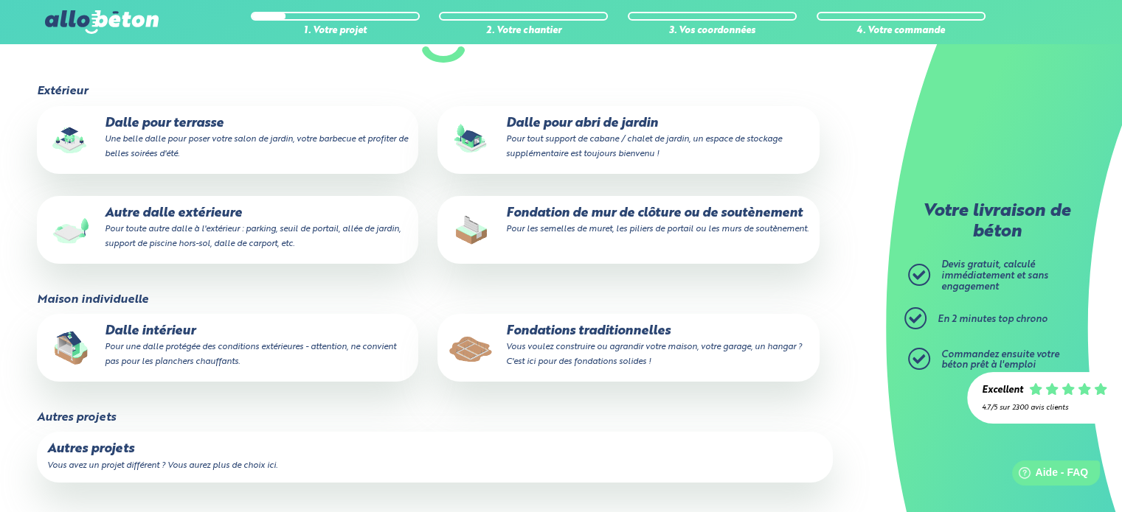
click at [128, 451] on p "Autres projets" at bounding box center [434, 449] width 775 height 15
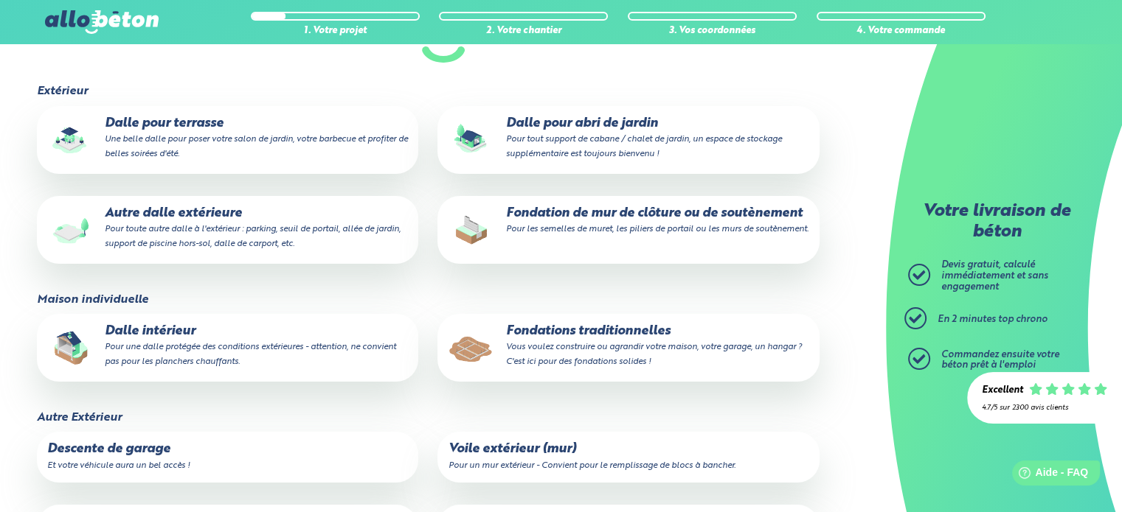
scroll to position [0, 0]
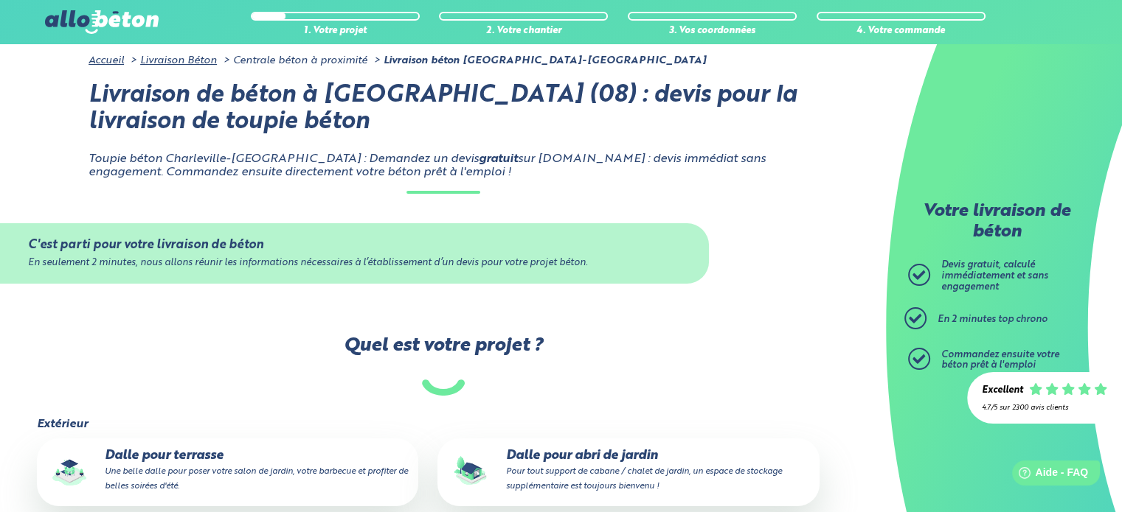
click at [736, 237] on div "C'est parti pour votre livraison de béton En seulement 2 minutes, nous allons r…" at bounding box center [443, 253] width 886 height 119
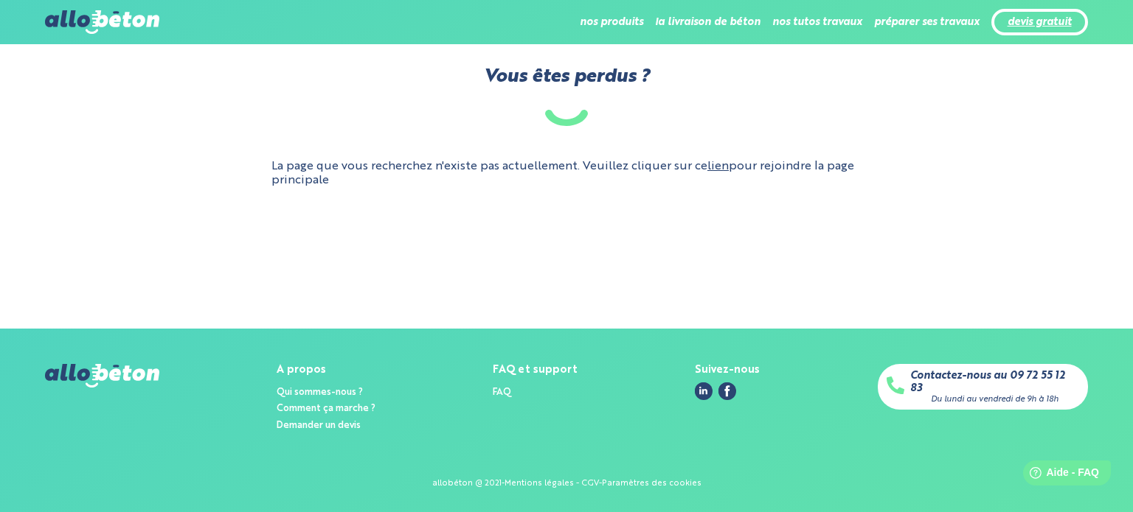
click at [1021, 18] on link "devis gratuit" at bounding box center [1039, 22] width 64 height 13
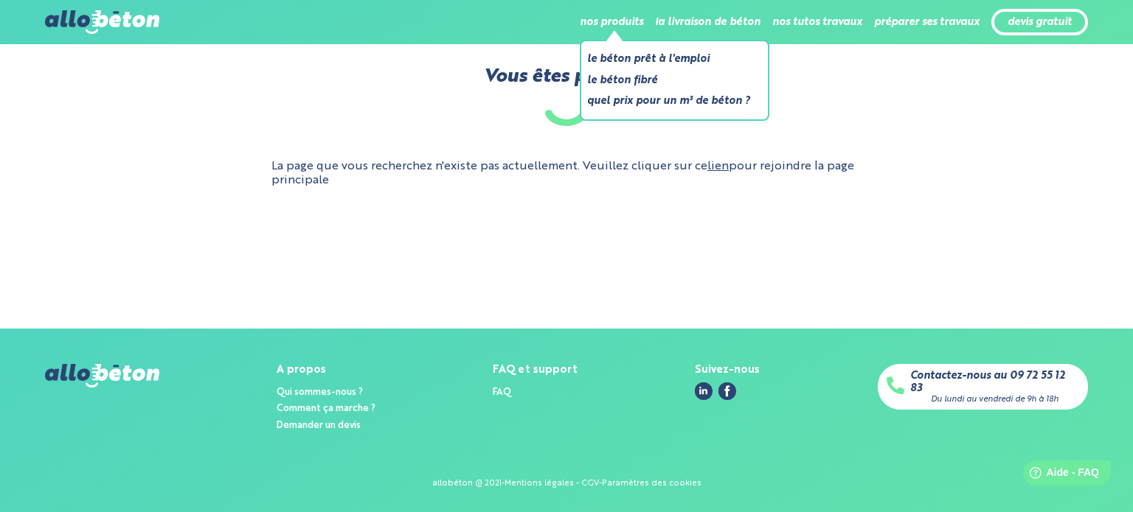
click at [616, 18] on li "nos produits Le béton prêt à l'emploi Le béton fibré Quel prix pour un m³ de bé…" at bounding box center [611, 21] width 63 height 35
click at [628, 29] on li "nos produits Le béton prêt à l'emploi Le béton fibré Quel prix pour un m³ de bé…" at bounding box center [611, 21] width 63 height 35
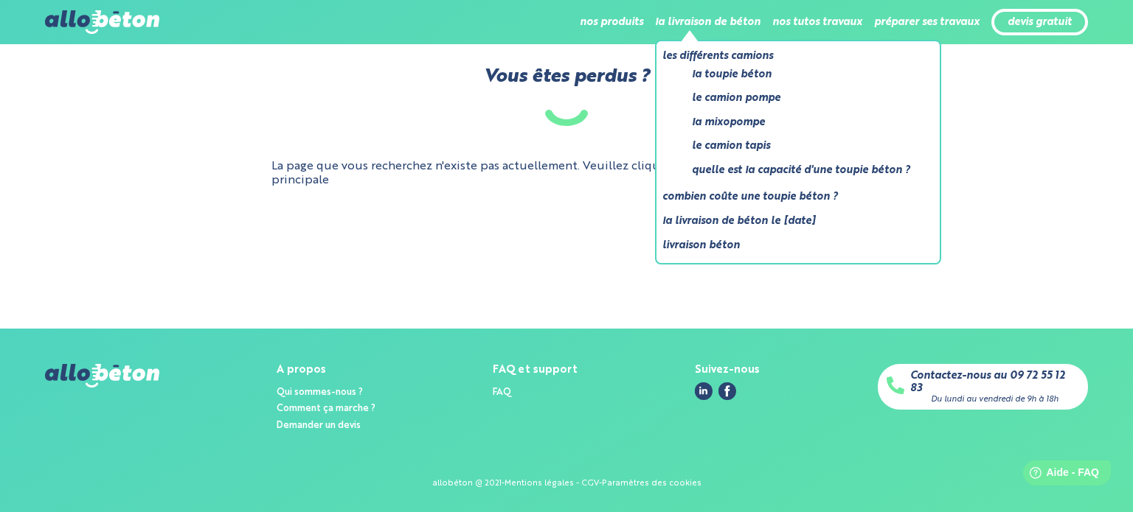
click at [748, 17] on li "la livraison de béton Les différents camions La toupie béton Le camion pompe La…" at bounding box center [707, 21] width 105 height 35
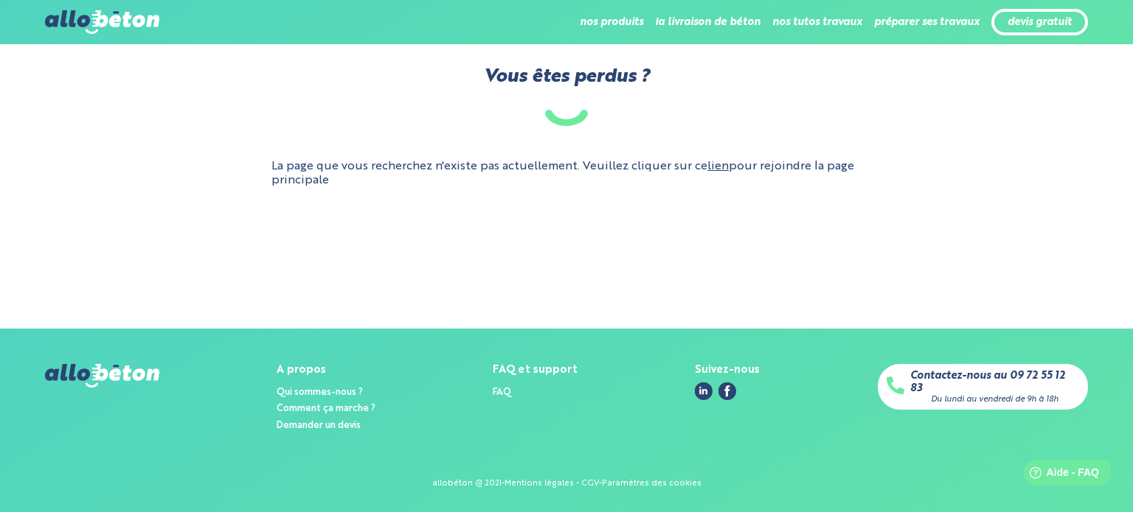
click at [504, 226] on main "Vous êtes perdus ? La page que vous recherchez n'existe pas actuellement. Veuil…" at bounding box center [566, 186] width 1133 height 285
click at [714, 166] on link "lien" at bounding box center [717, 167] width 21 height 12
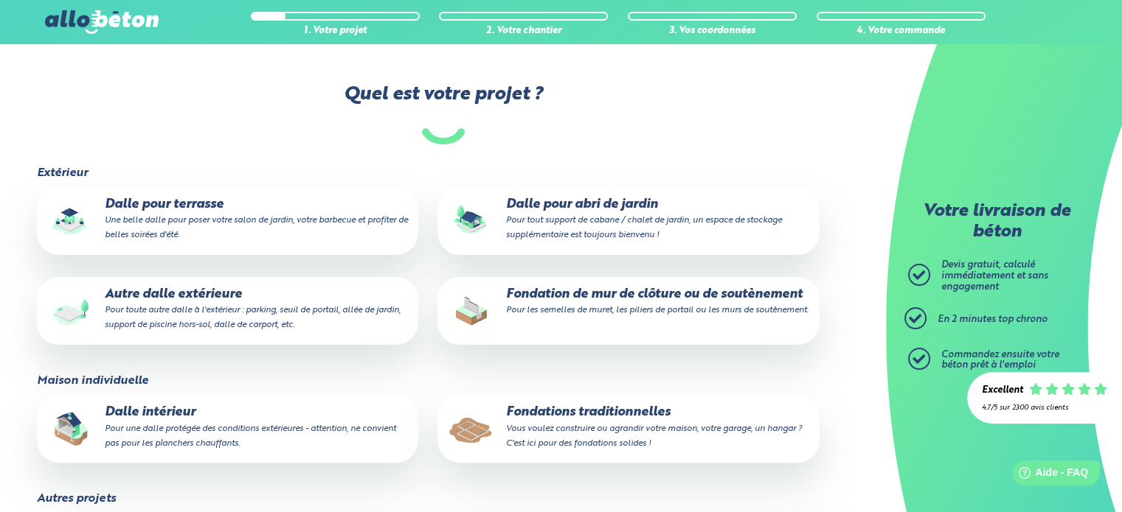
scroll to position [516, 0]
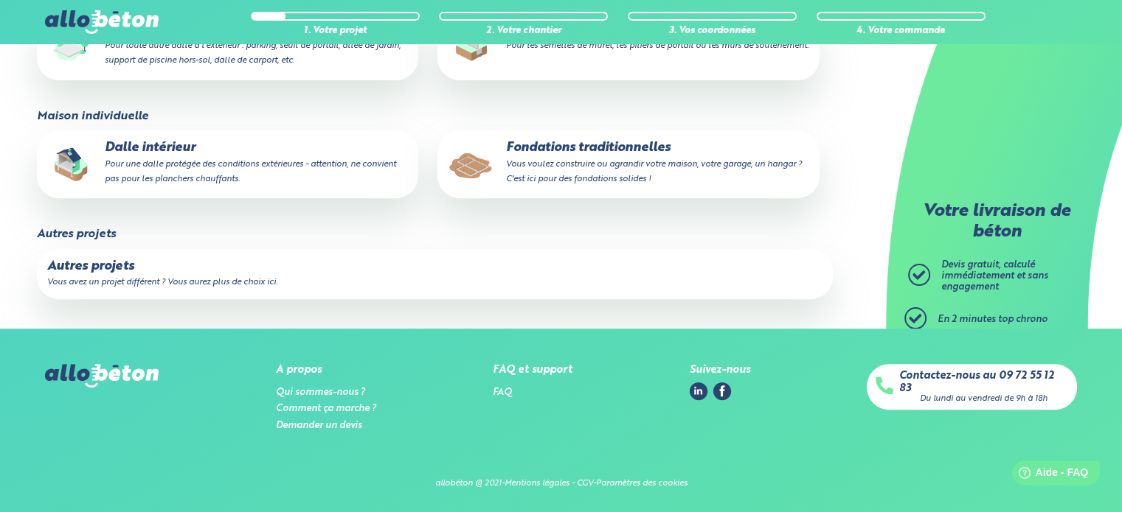
click at [1009, 372] on link "Contactez-nous au 09 72 55 12 83" at bounding box center [983, 382] width 169 height 24
